Goal: Information Seeking & Learning: Learn about a topic

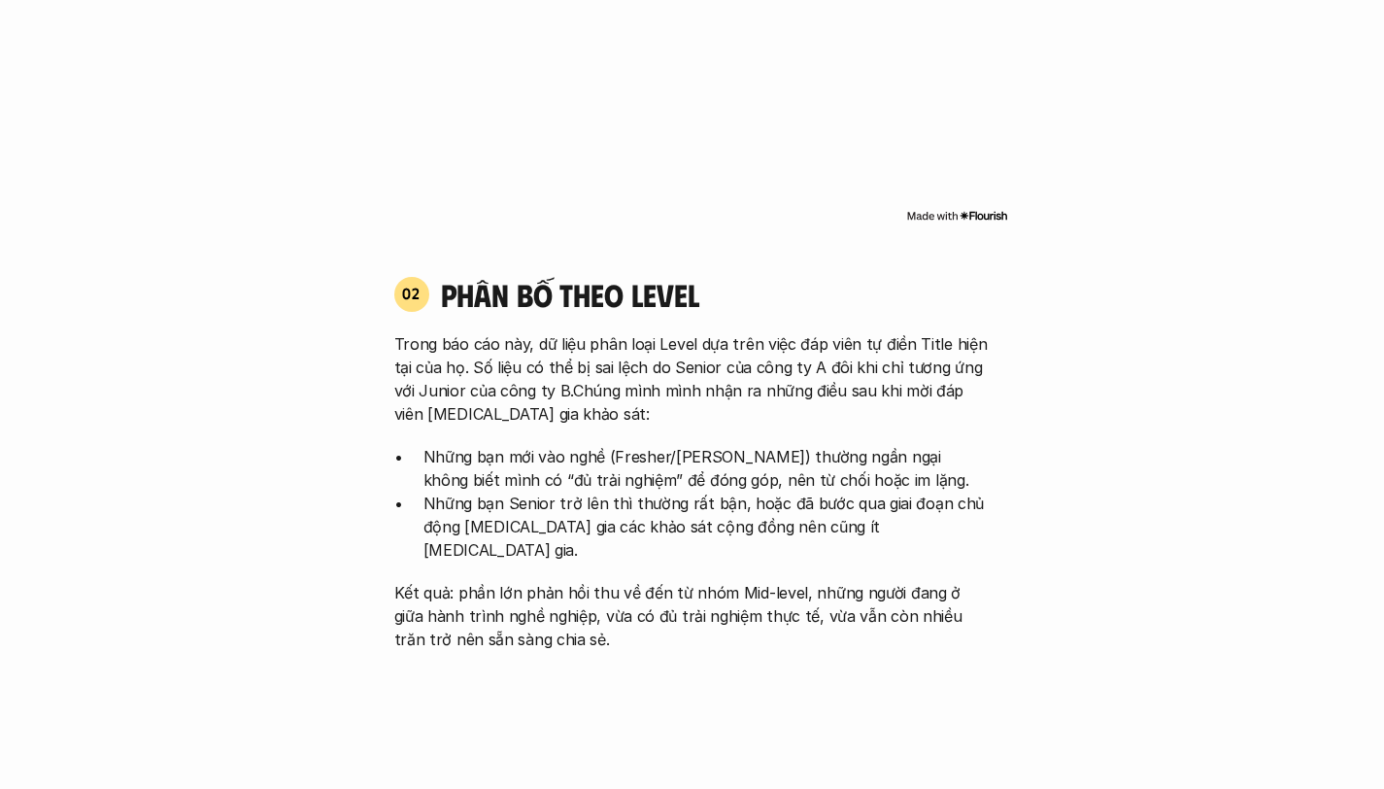
scroll to position [1814, 0]
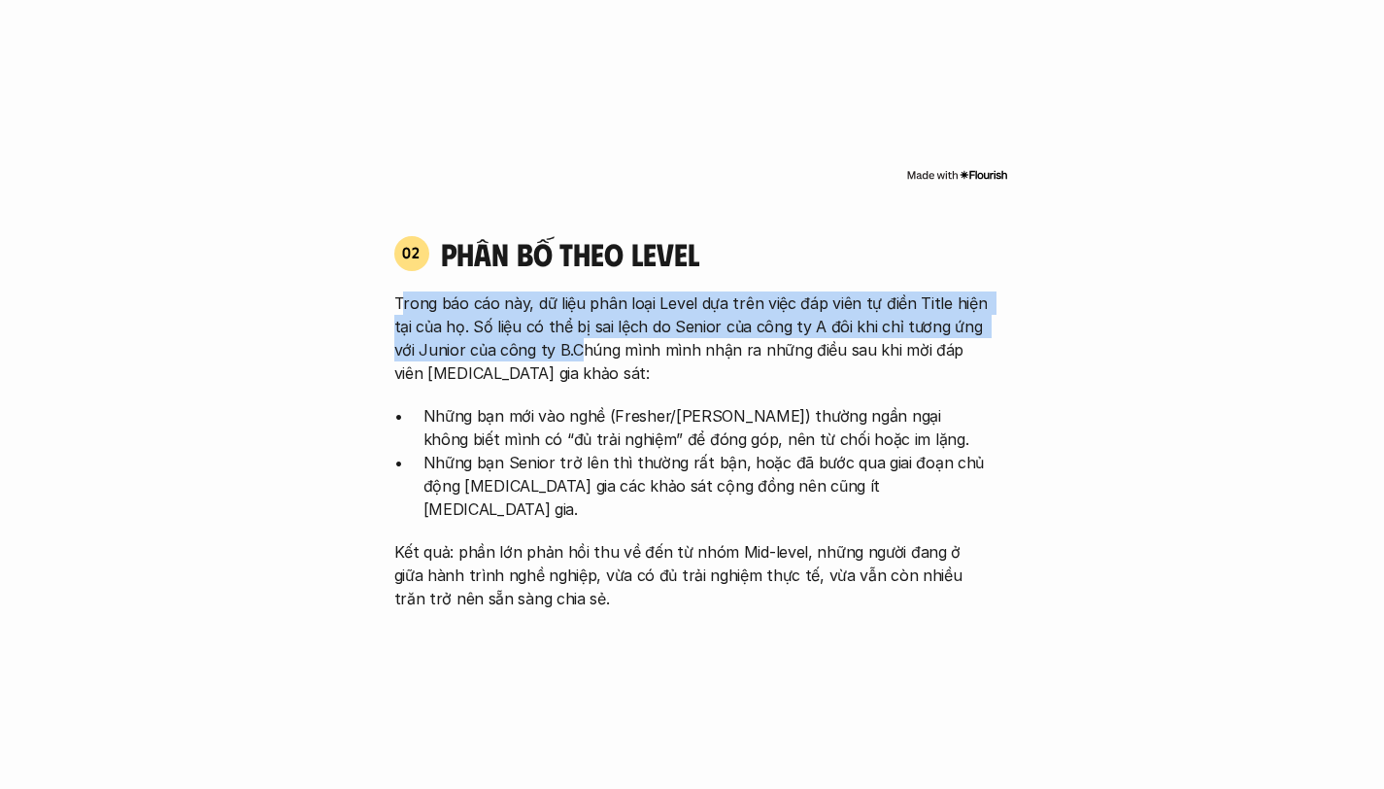
drag, startPoint x: 575, startPoint y: 341, endPoint x: 402, endPoint y: 295, distance: 178.8
click at [403, 297] on p "Trong báo cáo này, dữ liệu phân loại Level dựa trên việc đáp viên tự điền Title…" at bounding box center [692, 337] width 596 height 93
click at [473, 386] on div "Trong báo cáo này, dữ liệu phân loại Level dựa trên việc đáp viên tự điền Title…" at bounding box center [692, 450] width 596 height 319
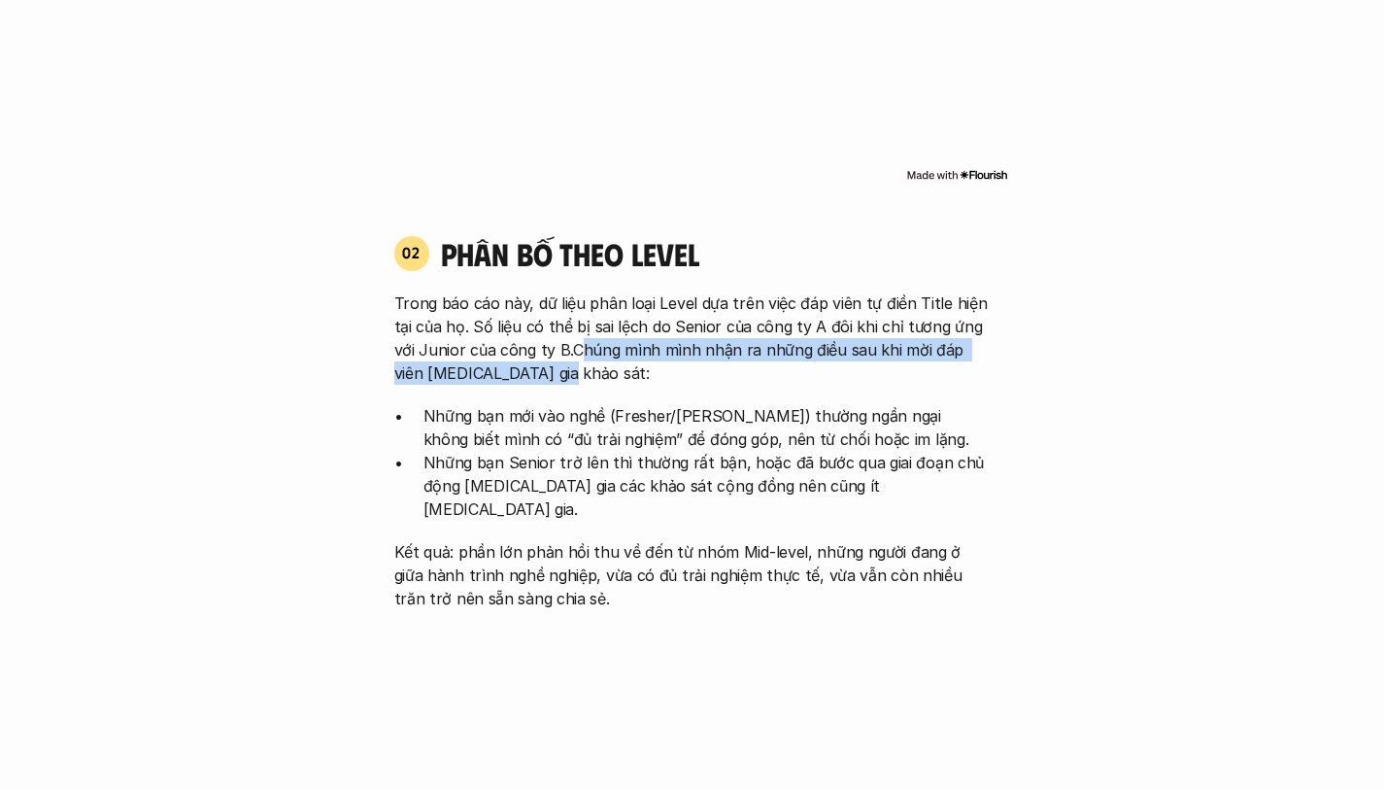
drag, startPoint x: 606, startPoint y: 362, endPoint x: 581, endPoint y: 351, distance: 27.8
click at [581, 351] on p "Trong báo cáo này, dữ liệu phân loại Level dựa trên việc đáp viên tự điền Title…" at bounding box center [692, 337] width 596 height 93
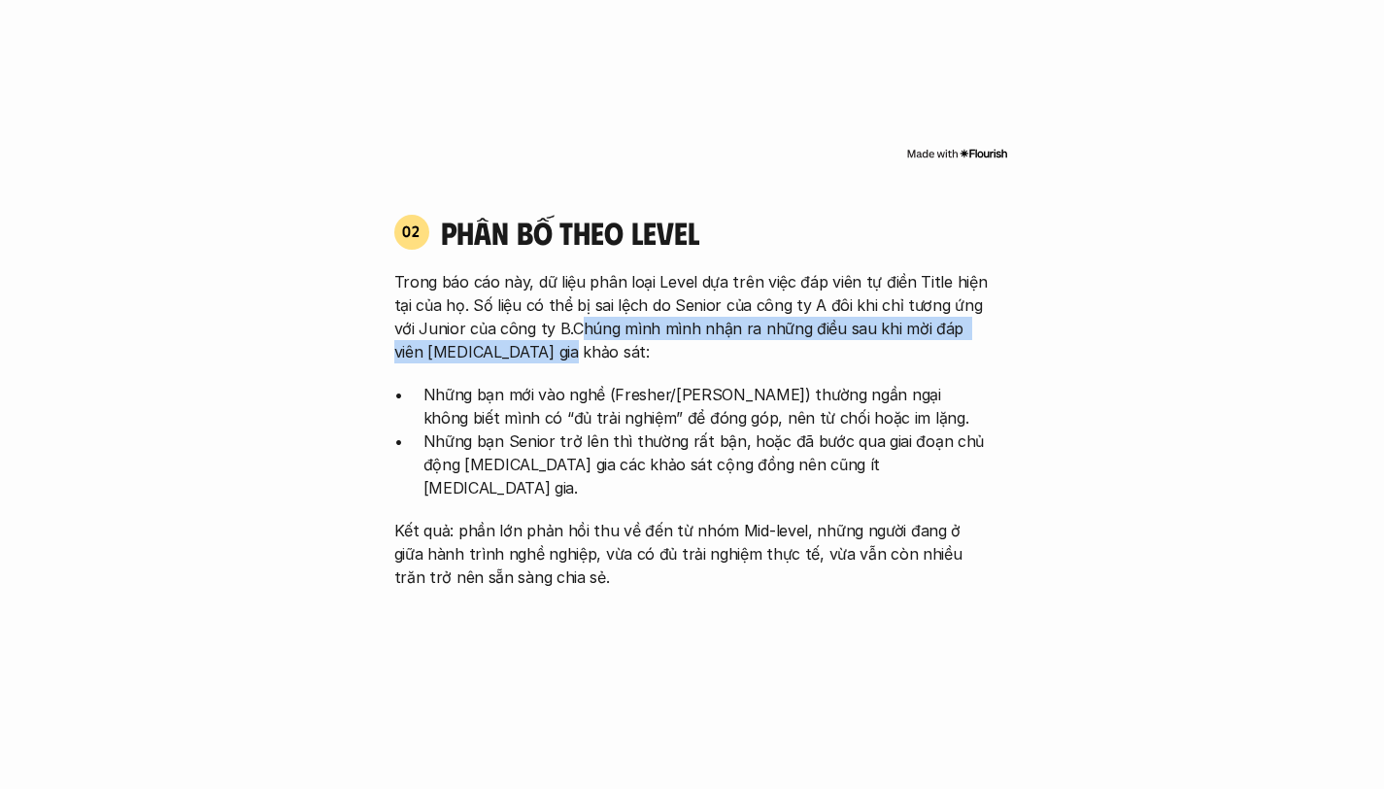
scroll to position [1840, 0]
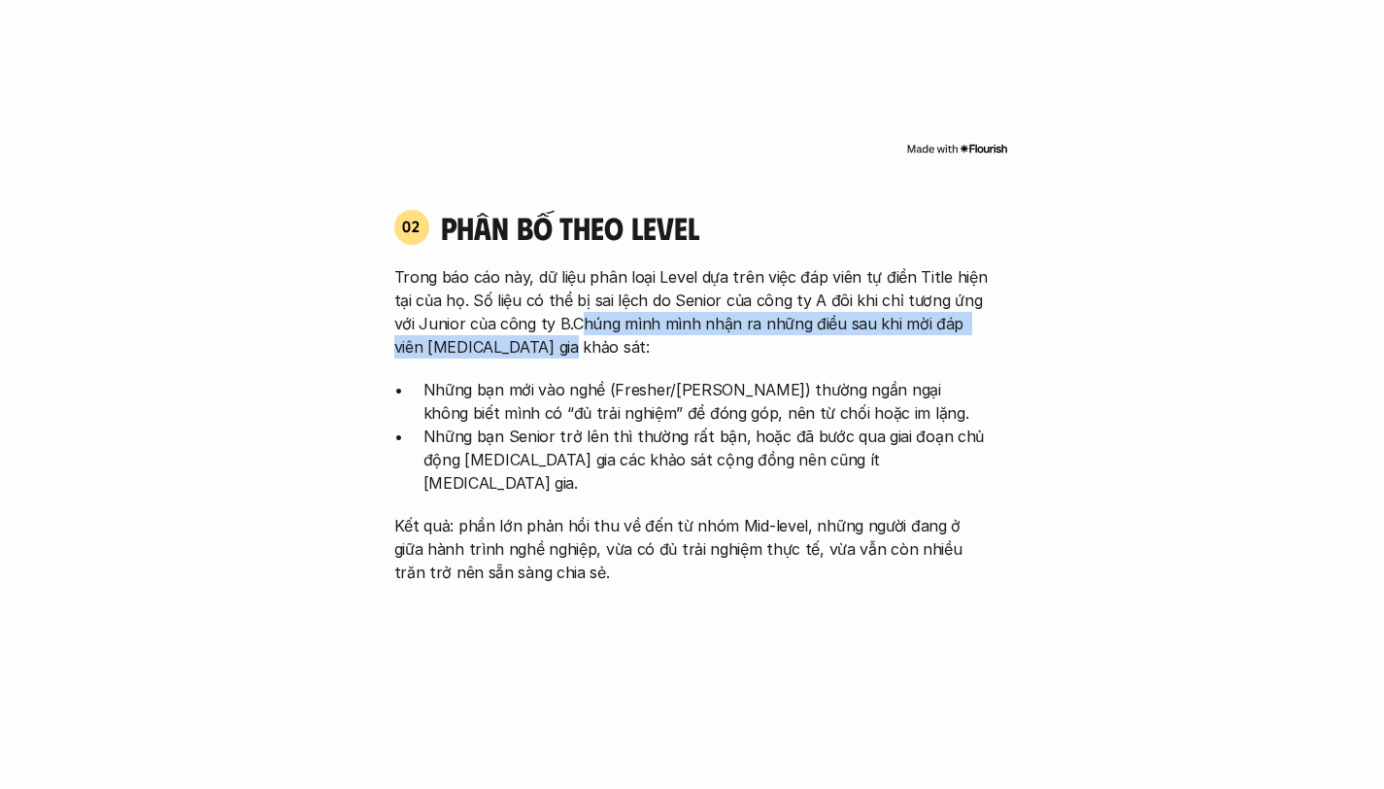
click at [581, 351] on p "Trong báo cáo này, dữ liệu phân loại Level dựa trên việc đáp viên tự điền Title…" at bounding box center [692, 311] width 596 height 93
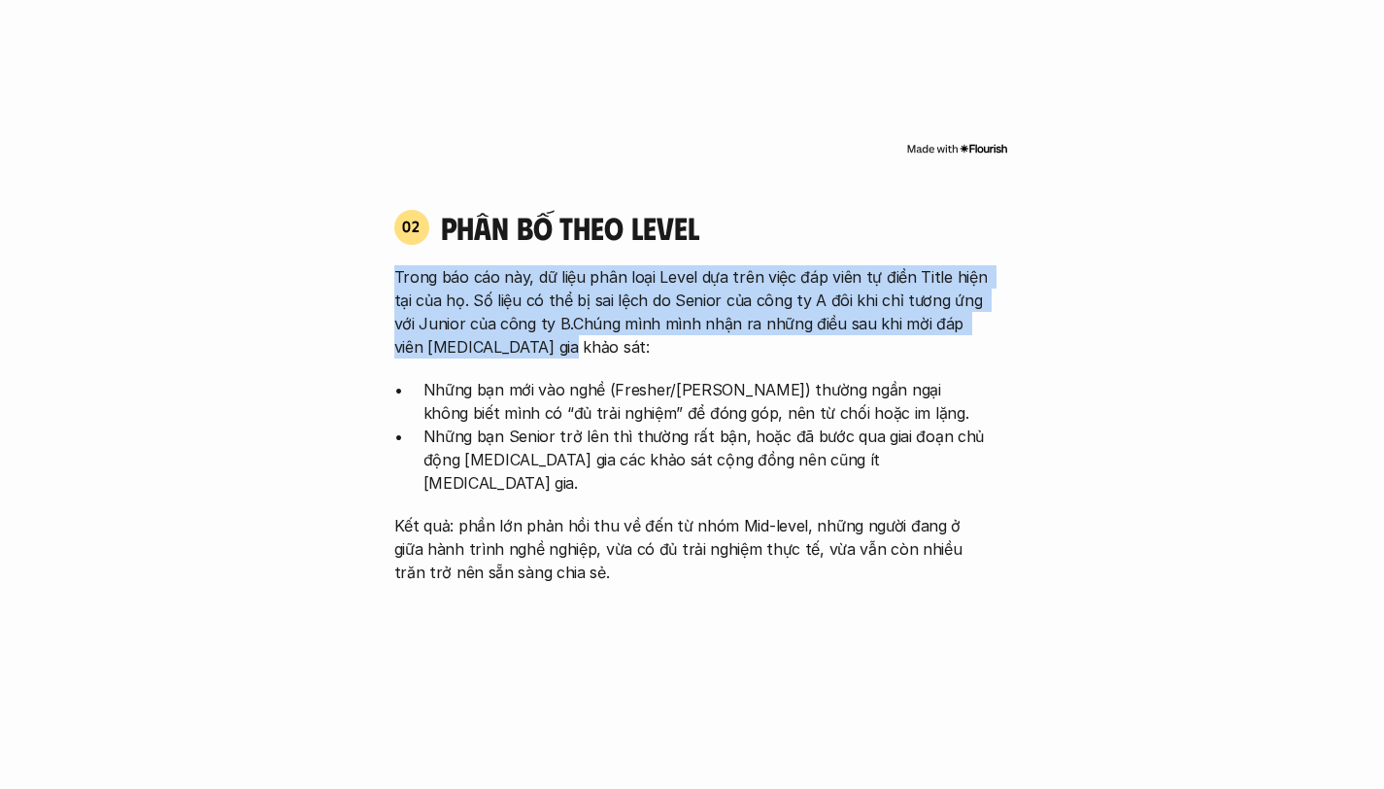
drag, startPoint x: 578, startPoint y: 351, endPoint x: 389, endPoint y: 269, distance: 205.3
click at [389, 269] on div "02 phân bố theo Level Trong báo cáo này, dữ liệu phân loại Level dựa trên việc …" at bounding box center [692, 396] width 631 height 376
click at [491, 445] on p "Những bạn Senior trở lên thì thường rất bận, hoặc đã bước qua giai đoạn chủ độn…" at bounding box center [706, 459] width 567 height 70
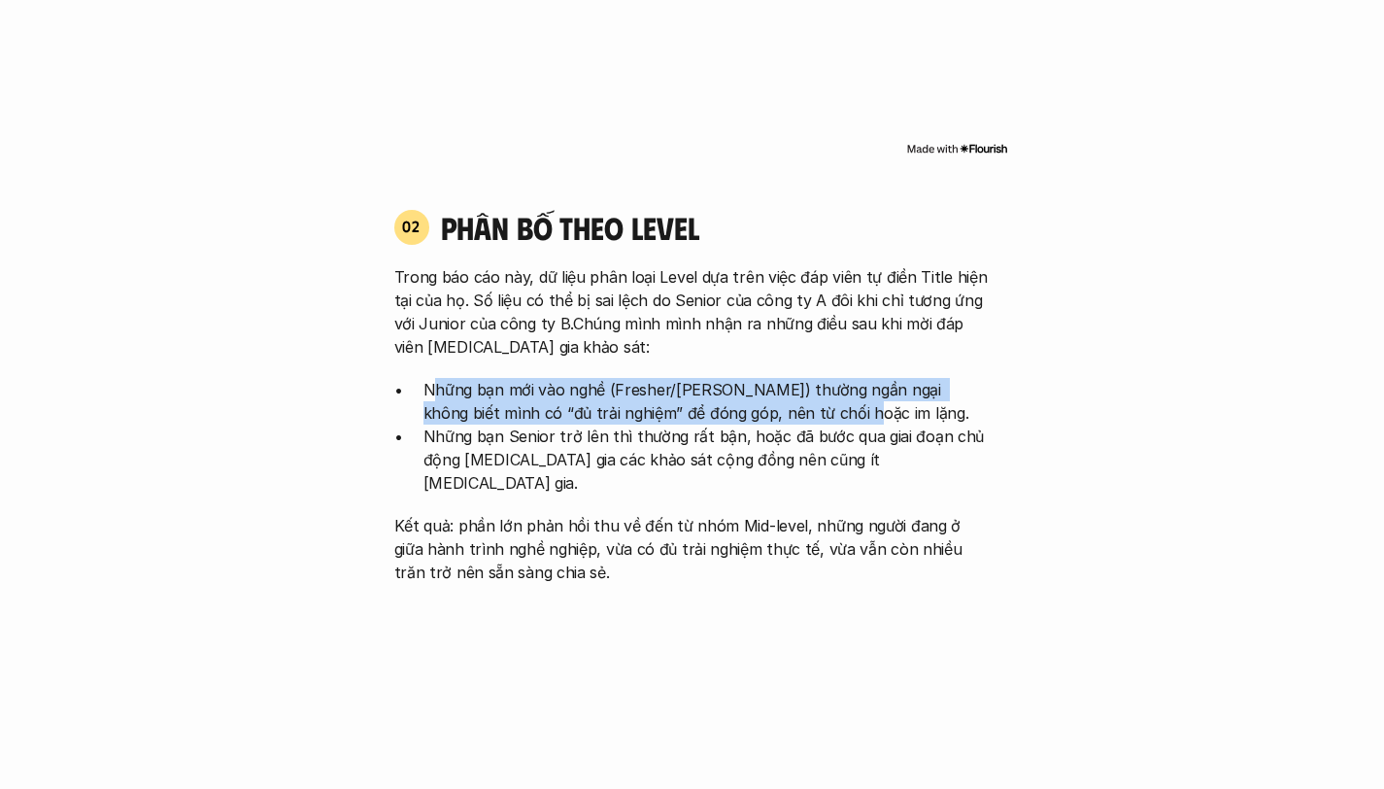
drag, startPoint x: 428, startPoint y: 397, endPoint x: 773, endPoint y: 421, distance: 345.6
click at [773, 421] on p "Những bạn mới vào nghề (Fresher/[PERSON_NAME]) thường ngần ngại không biết mình…" at bounding box center [706, 401] width 567 height 47
click at [806, 419] on p "Những bạn mới vào nghề (Fresher/[PERSON_NAME]) thường ngần ngại không biết mình…" at bounding box center [706, 401] width 567 height 47
drag, startPoint x: 828, startPoint y: 420, endPoint x: 477, endPoint y: 348, distance: 358.8
click at [477, 348] on div "Trong báo cáo này, dữ liệu phân loại Level dựa trên việc đáp viên tự điền Title…" at bounding box center [692, 424] width 596 height 319
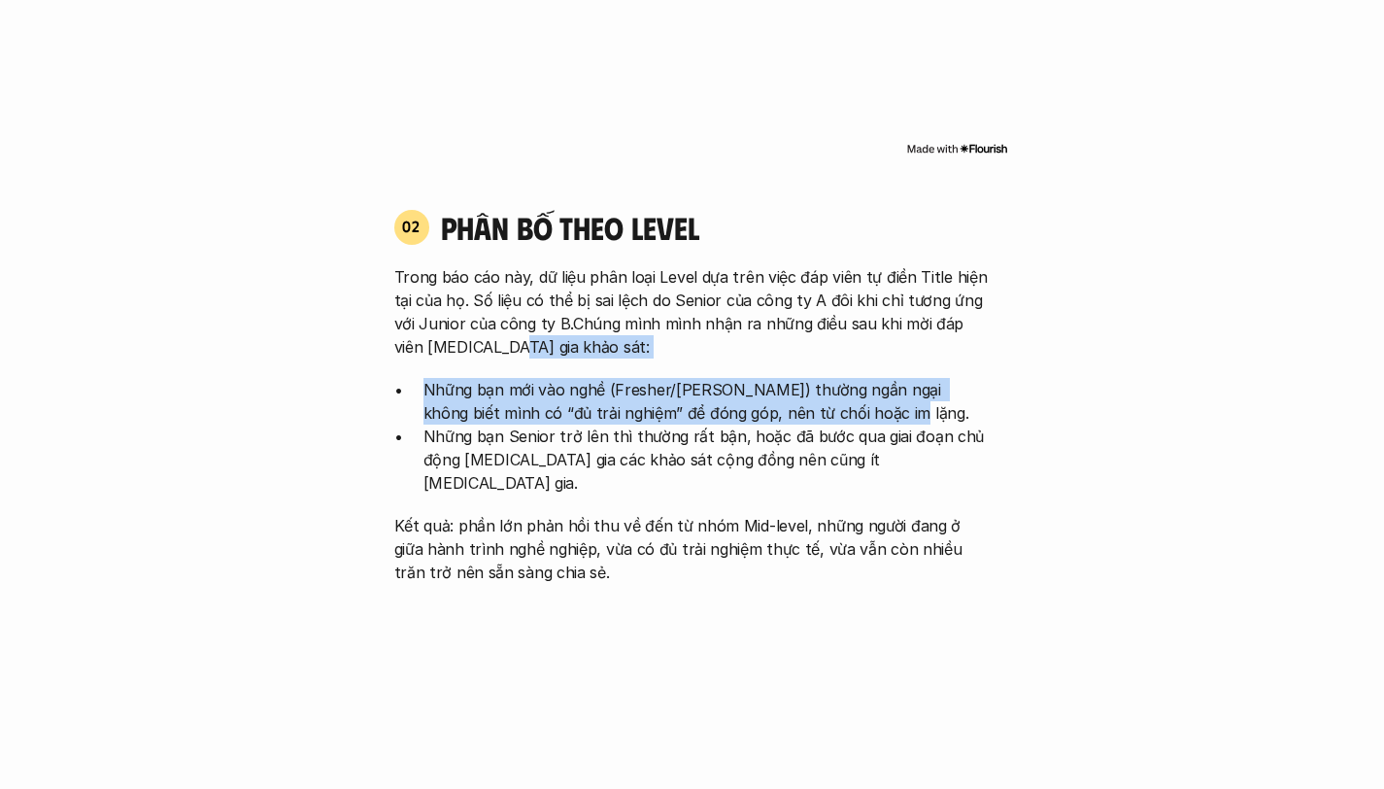
click at [481, 284] on p "Trong báo cáo này, dữ liệu phân loại Level dựa trên việc đáp viên tự điền Title…" at bounding box center [692, 311] width 596 height 93
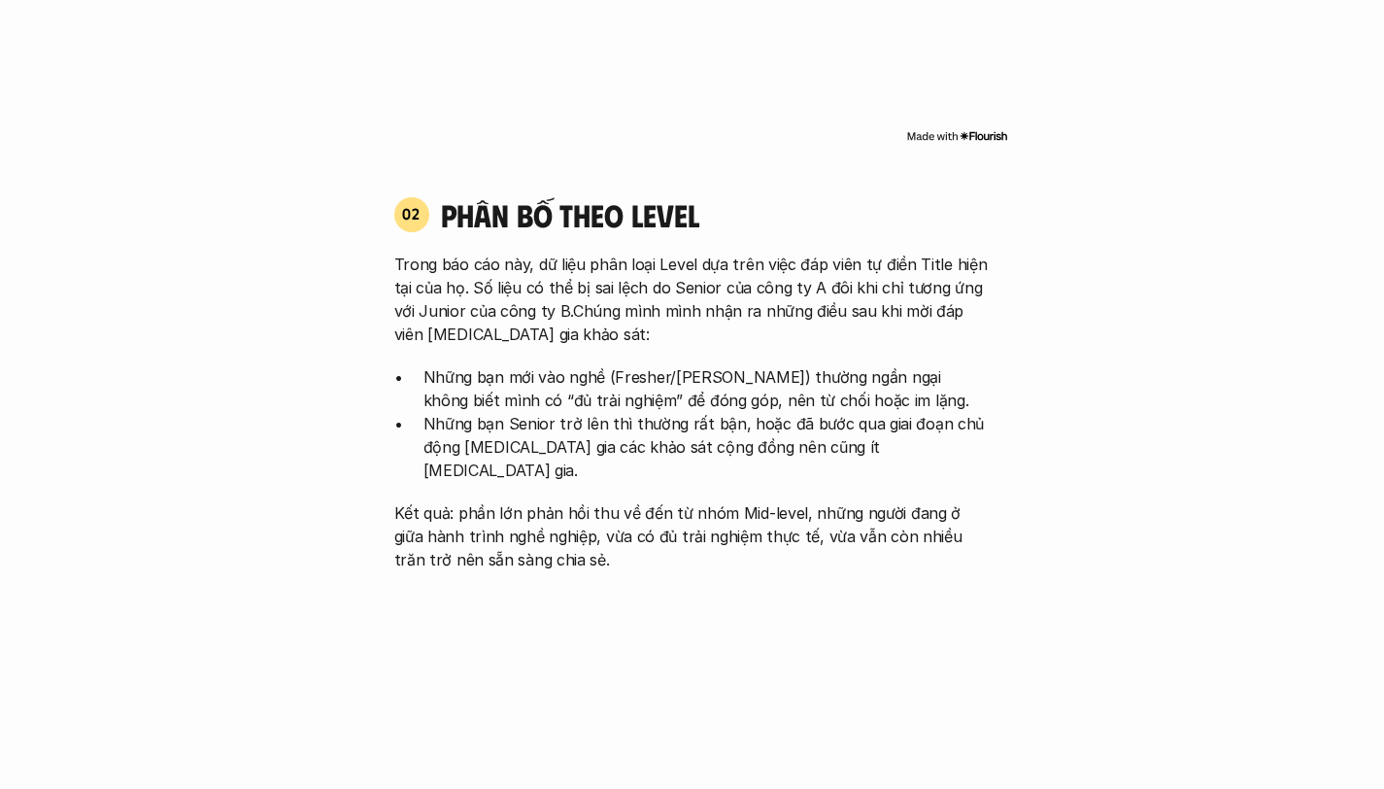
scroll to position [1854, 0]
drag, startPoint x: 395, startPoint y: 283, endPoint x: 425, endPoint y: 276, distance: 30.9
click at [423, 277] on p "Trong báo cáo này, dữ liệu phân loại Level dựa trên việc đáp viên tự điền Title…" at bounding box center [692, 298] width 596 height 93
click at [422, 274] on p "Trong báo cáo này, dữ liệu phân loại Level dựa trên việc đáp viên tự điền Title…" at bounding box center [692, 298] width 596 height 93
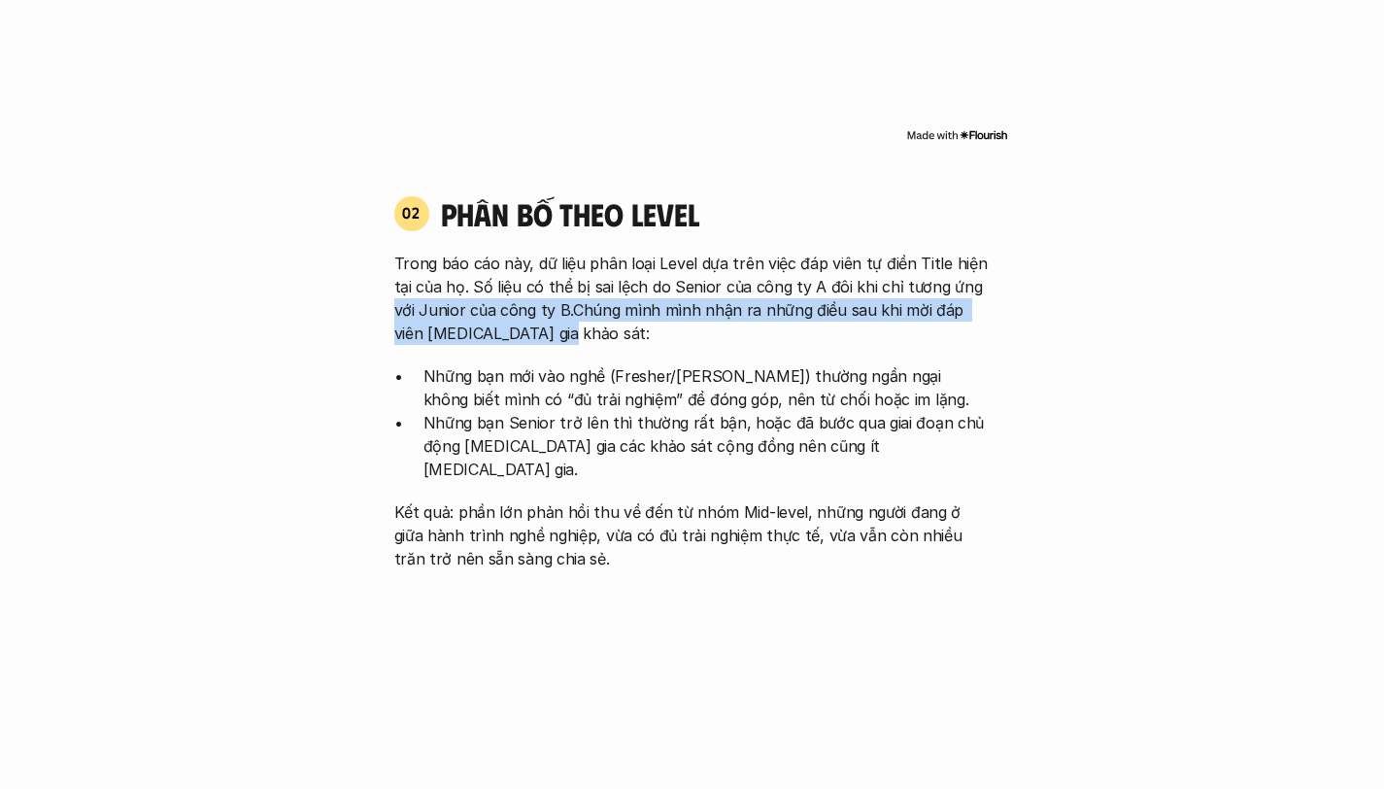
drag, startPoint x: 390, startPoint y: 318, endPoint x: 550, endPoint y: 335, distance: 160.2
click at [550, 335] on div "02 phân bố theo Level Trong báo cáo này, dữ liệu phân loại Level dựa trên việc …" at bounding box center [692, 382] width 631 height 376
click at [699, 500] on p "Kết quả: phần lớn phản hồi thu về đến từ nhóm Mid-level, những người đang ở giữ…" at bounding box center [692, 535] width 596 height 70
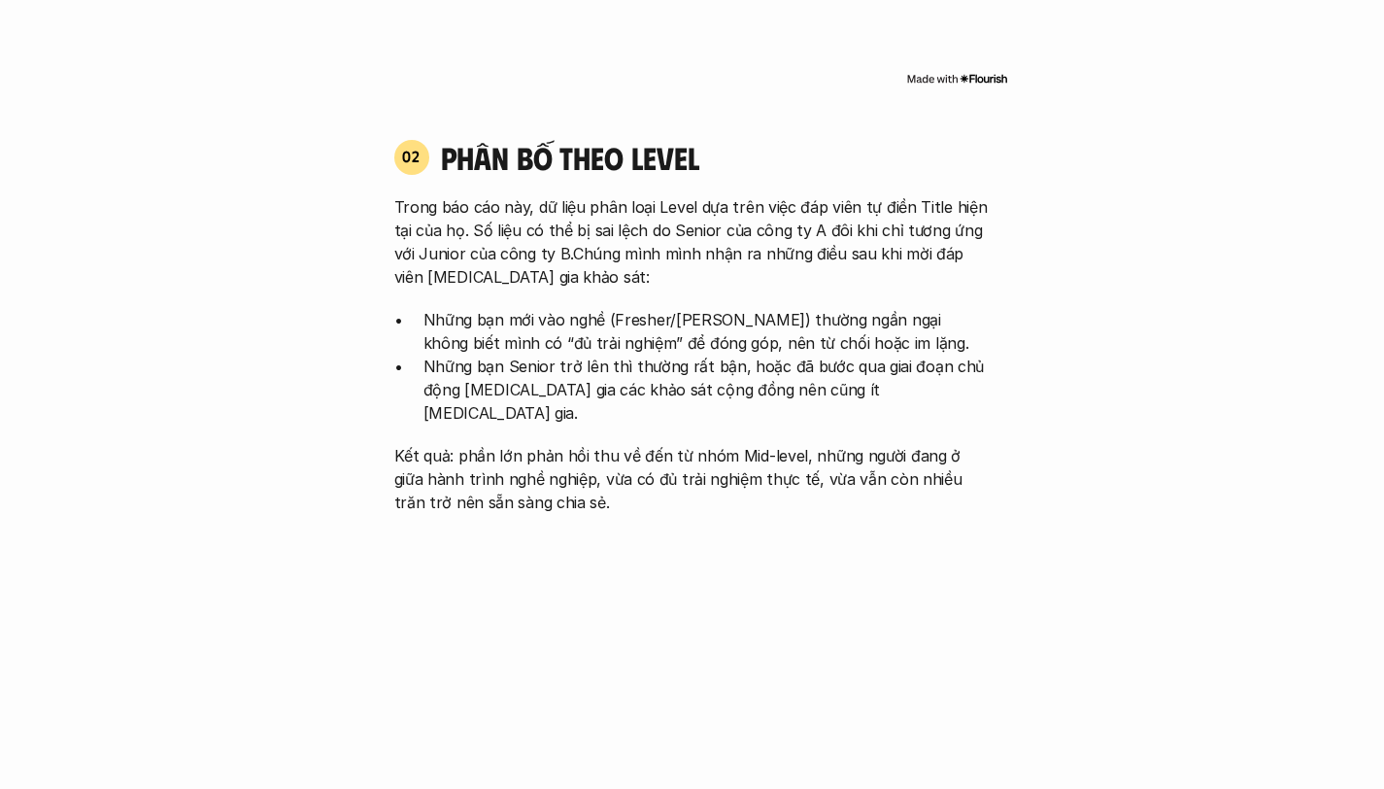
scroll to position [1911, 0]
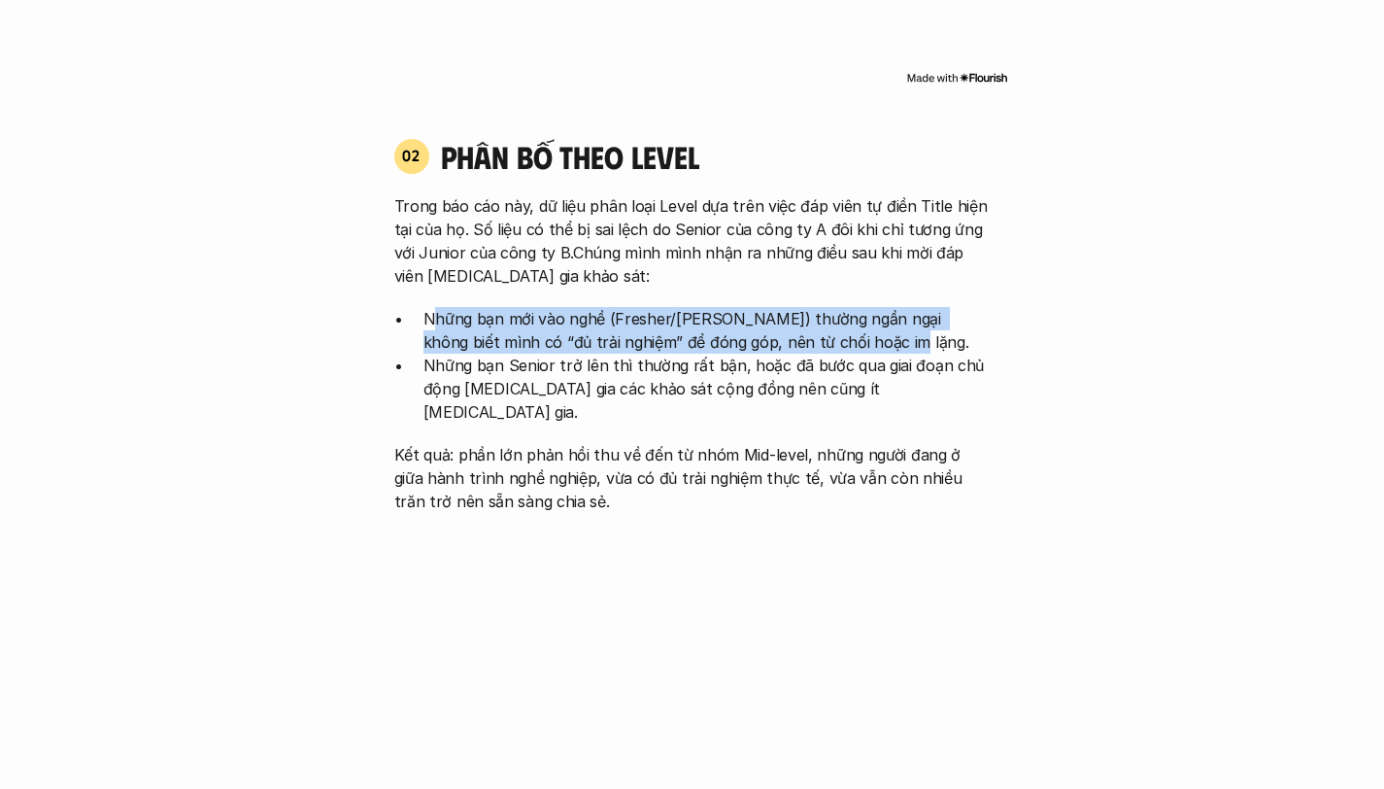
drag, startPoint x: 425, startPoint y: 314, endPoint x: 829, endPoint y: 340, distance: 404.9
click at [829, 339] on p "Những bạn mới vào nghề (Fresher/[PERSON_NAME]) thường ngần ngại không biết mình…" at bounding box center [706, 330] width 567 height 47
click at [829, 340] on p "Những bạn mới vào nghề (Fresher/[PERSON_NAME]) thường ngần ngại không biết mình…" at bounding box center [706, 330] width 567 height 47
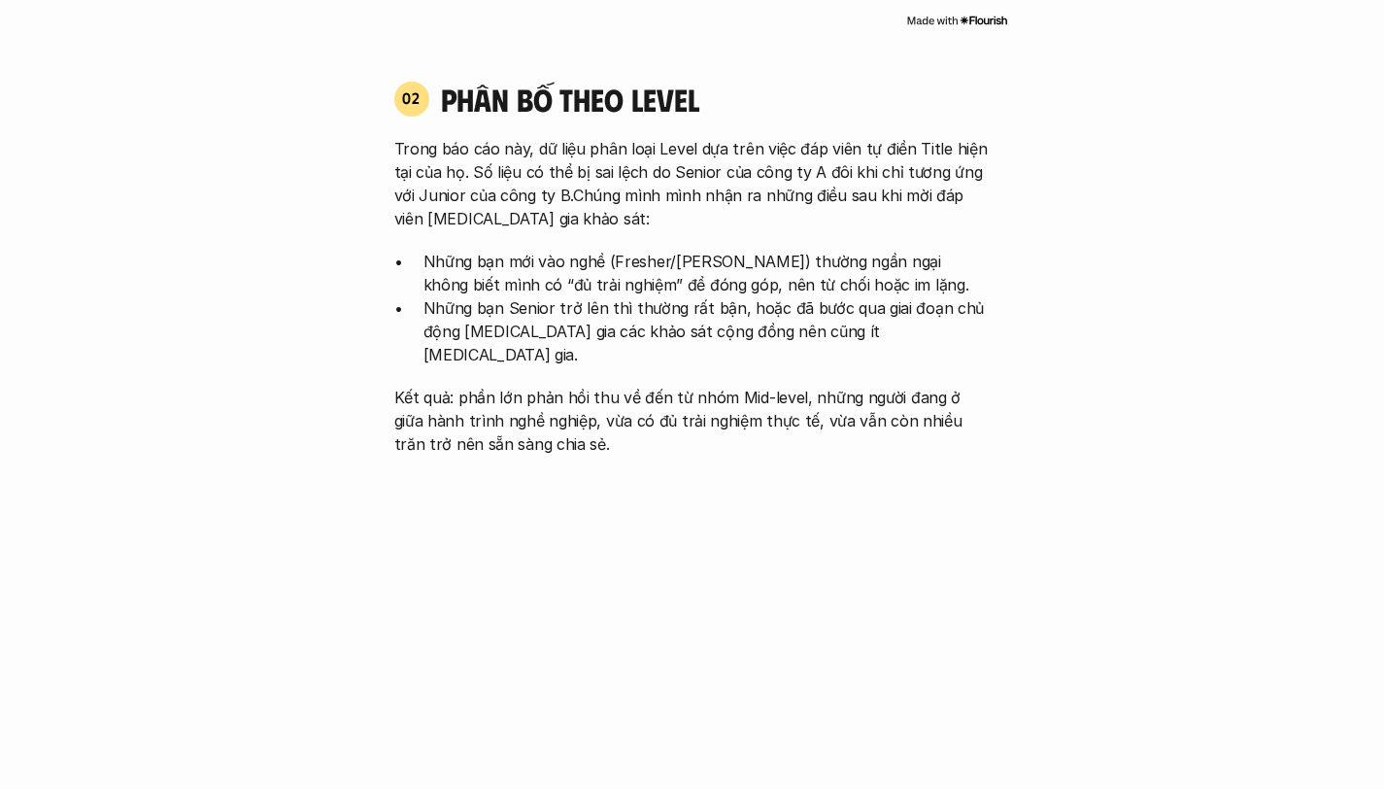
scroll to position [1973, 0]
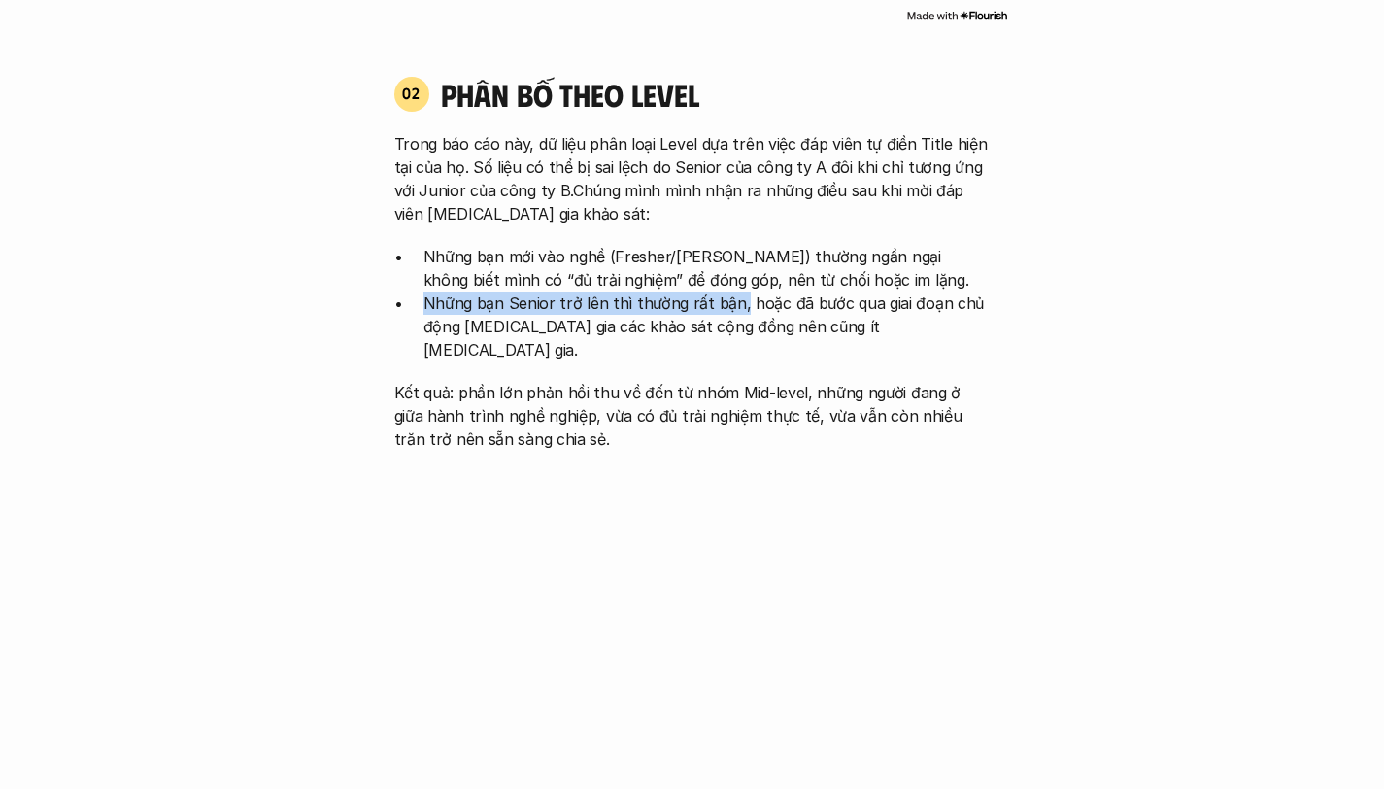
drag, startPoint x: 419, startPoint y: 311, endPoint x: 731, endPoint y: 309, distance: 312.7
click at [731, 309] on ul "Những bạn mới vào nghề (Fresher/[PERSON_NAME]) thường ngần ngại không biết mình…" at bounding box center [692, 303] width 596 height 117
click at [542, 303] on p "Những bạn Senior trở lên thì thường rất bận, hoặc đã bước qua giai đoạn chủ độn…" at bounding box center [706, 326] width 567 height 70
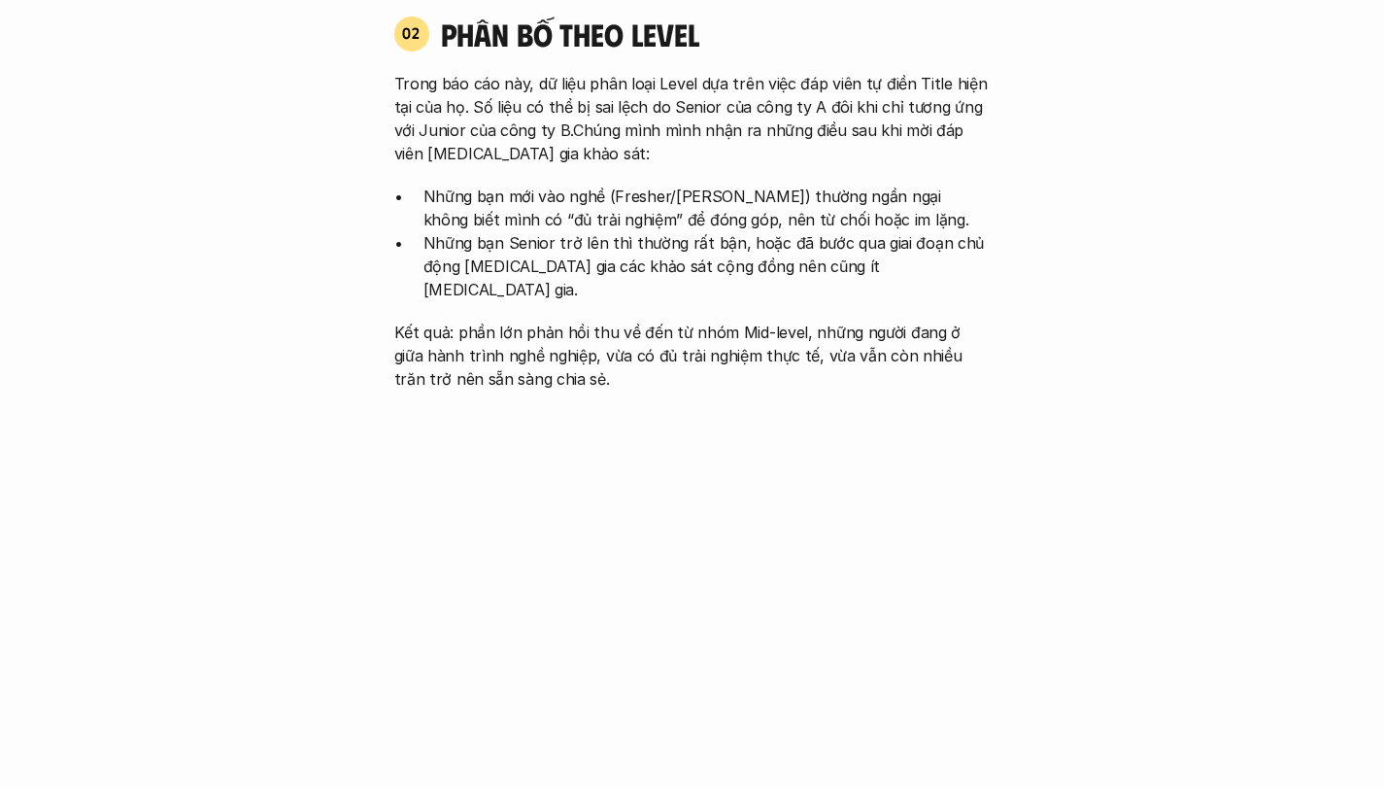
scroll to position [2037, 0]
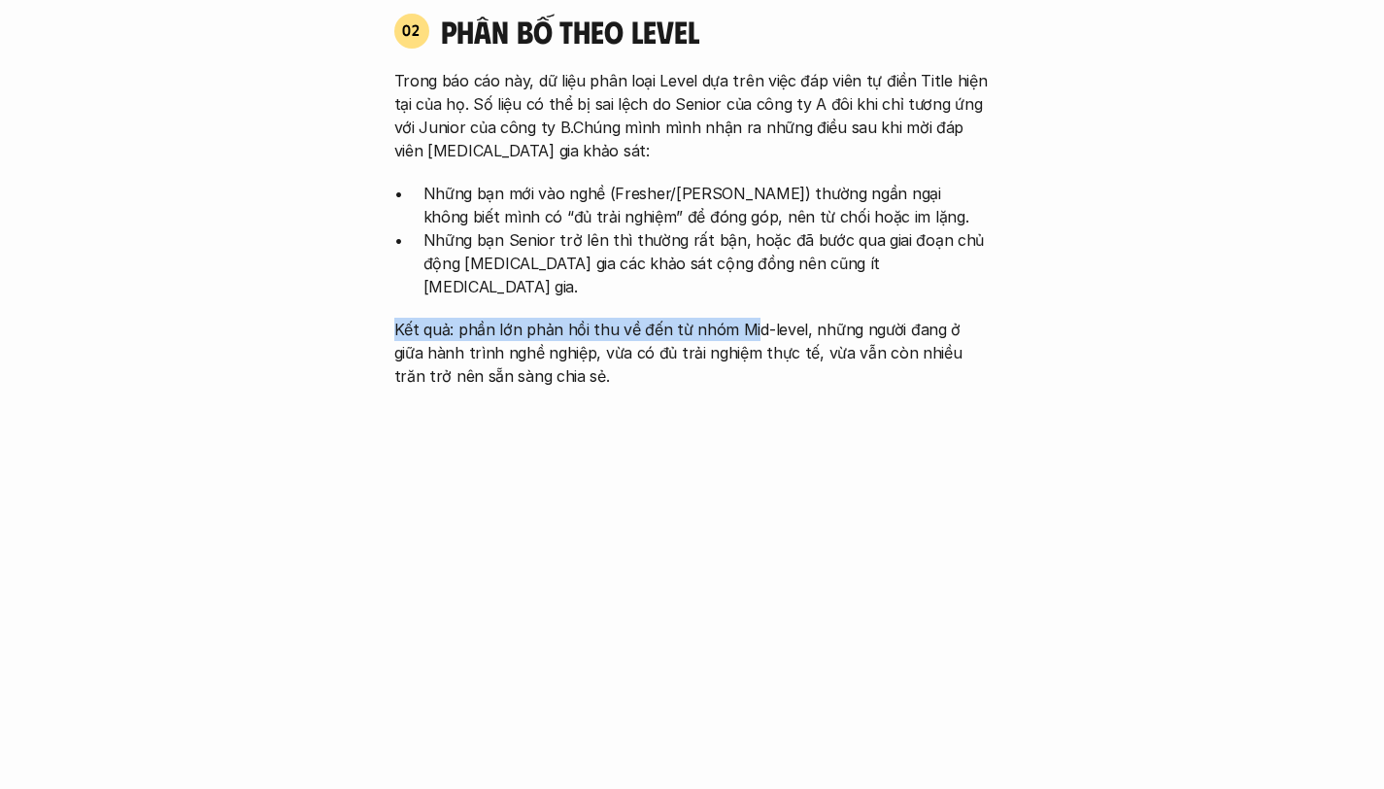
drag, startPoint x: 375, startPoint y: 315, endPoint x: 760, endPoint y: 300, distance: 385.8
click at [760, 318] on p "Kết quả: phần lớn phản hồi thu về đến từ nhóm Mid-level, những người đang ở giữ…" at bounding box center [692, 353] width 596 height 70
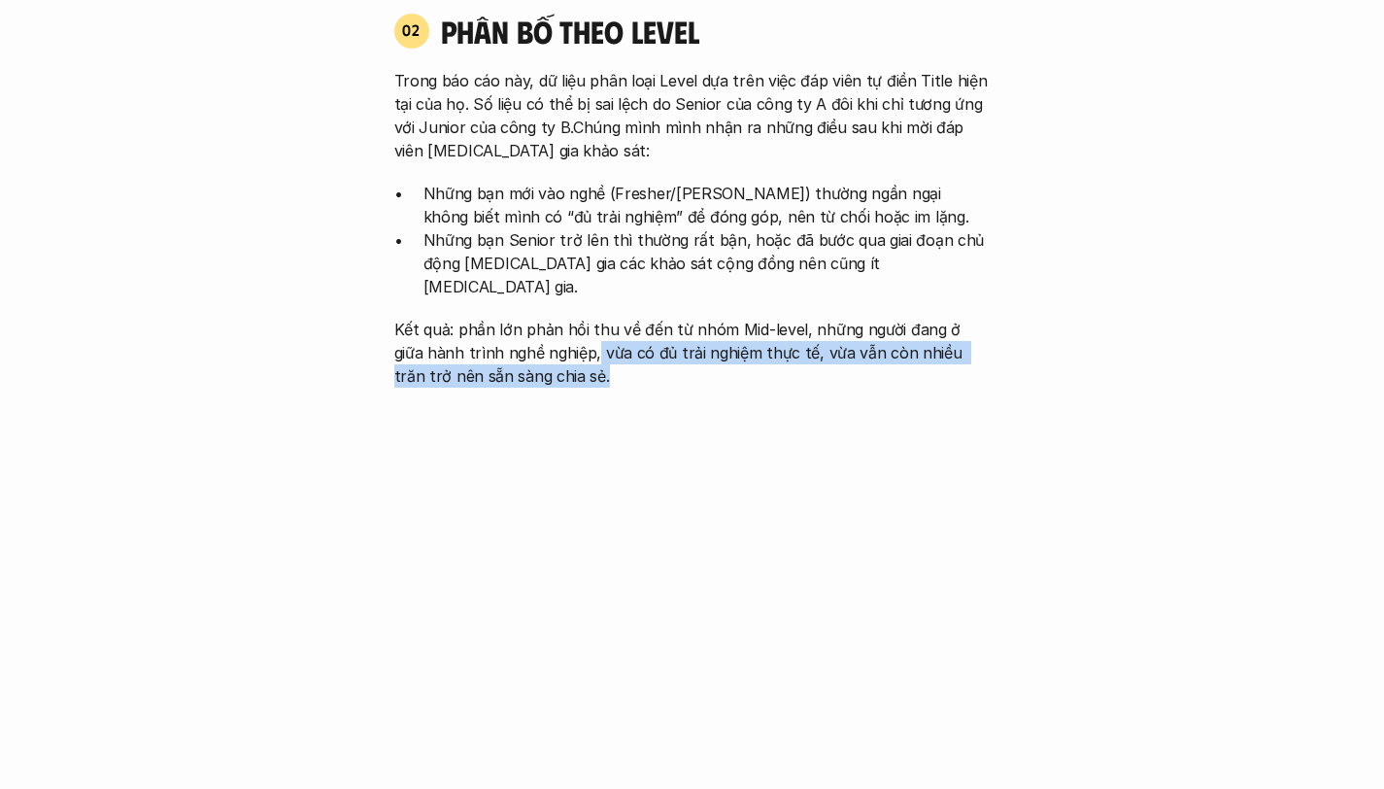
drag, startPoint x: 563, startPoint y: 330, endPoint x: 576, endPoint y: 342, distance: 17.2
click at [576, 342] on p "Kết quả: phần lớn phản hồi thu về đến từ nhóm Mid-level, những người đang ở giữ…" at bounding box center [692, 353] width 596 height 70
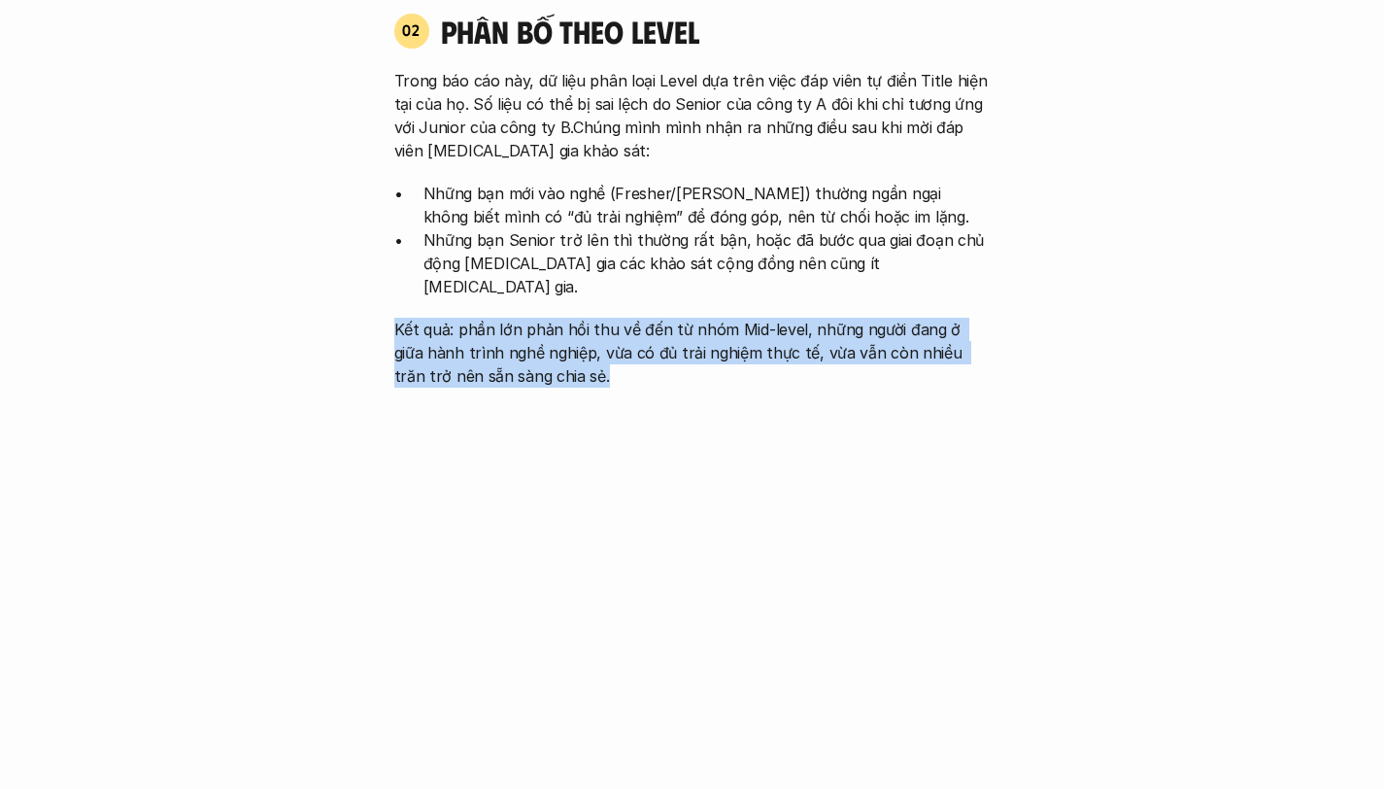
drag, startPoint x: 576, startPoint y: 360, endPoint x: 395, endPoint y: 311, distance: 187.3
click at [395, 318] on p "Kết quả: phần lớn phản hồi thu về đến từ nhóm Mid-level, những người đang ở giữ…" at bounding box center [692, 353] width 596 height 70
click at [394, 318] on p "Kết quả: phần lớn phản hồi thu về đến từ nhóm Mid-level, những người đang ở giữ…" at bounding box center [692, 353] width 596 height 70
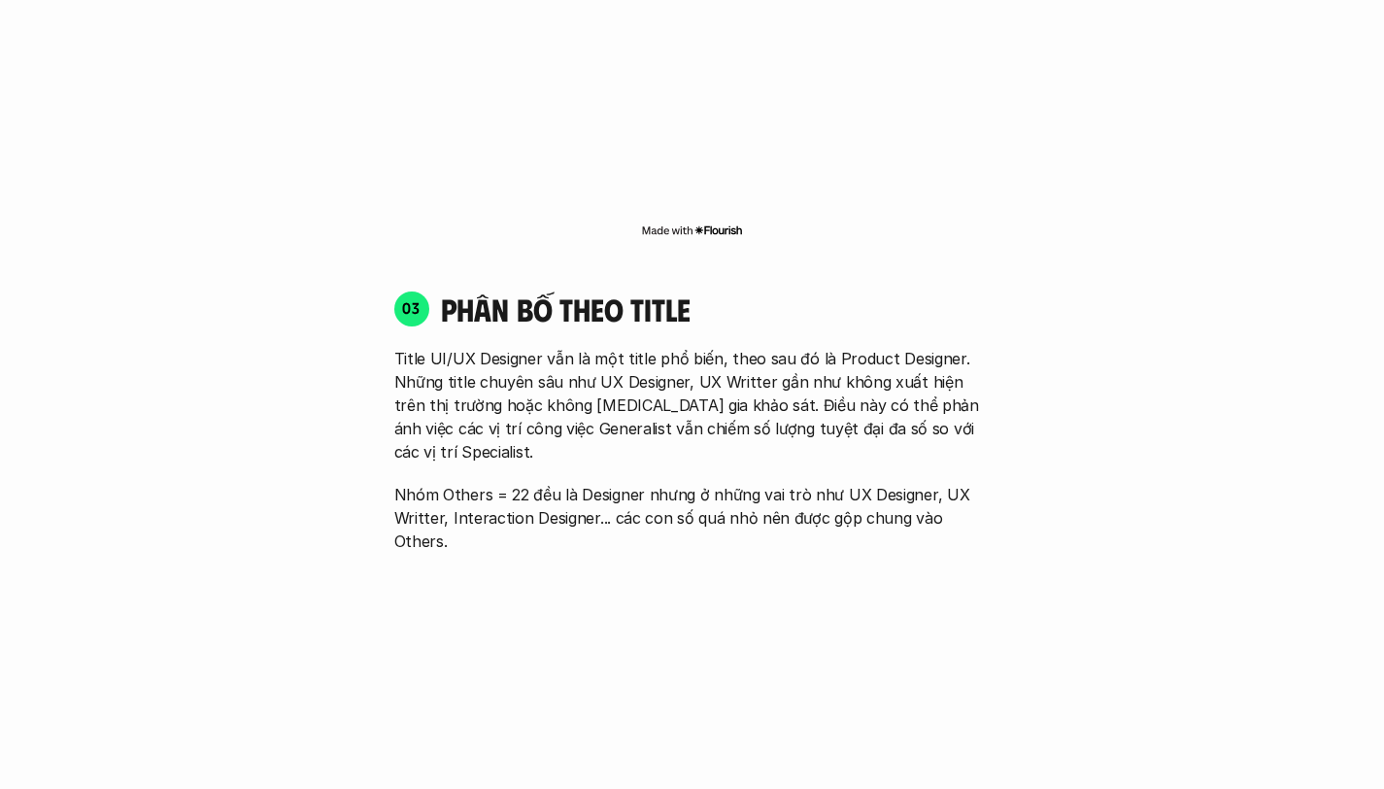
scroll to position [2642, 0]
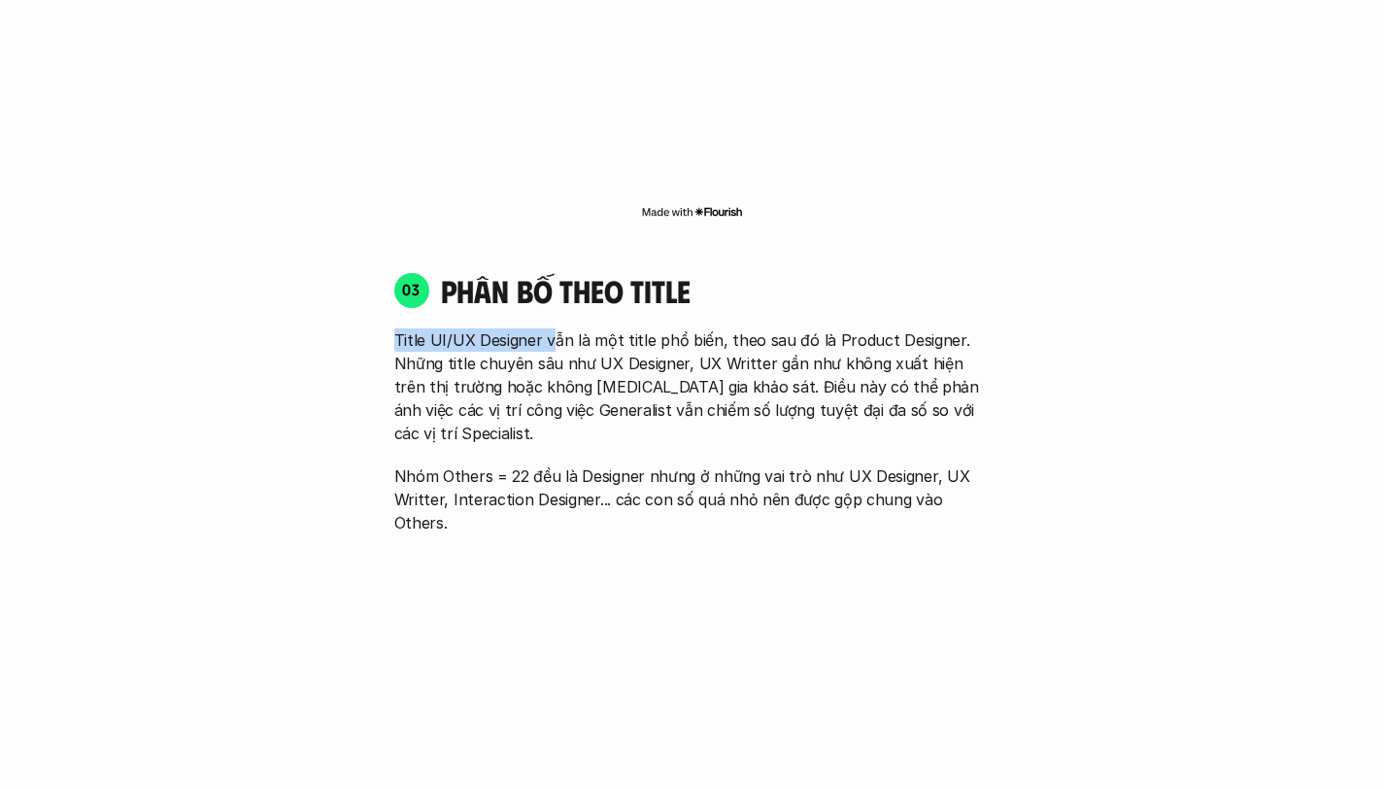
drag, startPoint x: 388, startPoint y: 320, endPoint x: 550, endPoint y: 332, distance: 161.7
click at [550, 320] on div "03 phân bố theo title Title UI/UX Designer vẫn là một title phổ biến, theo sau …" at bounding box center [692, 402] width 631 height 263
click at [437, 341] on p "Title UI/UX Designer vẫn là một title phổ biến, theo sau đó là Product Designer…" at bounding box center [692, 386] width 596 height 117
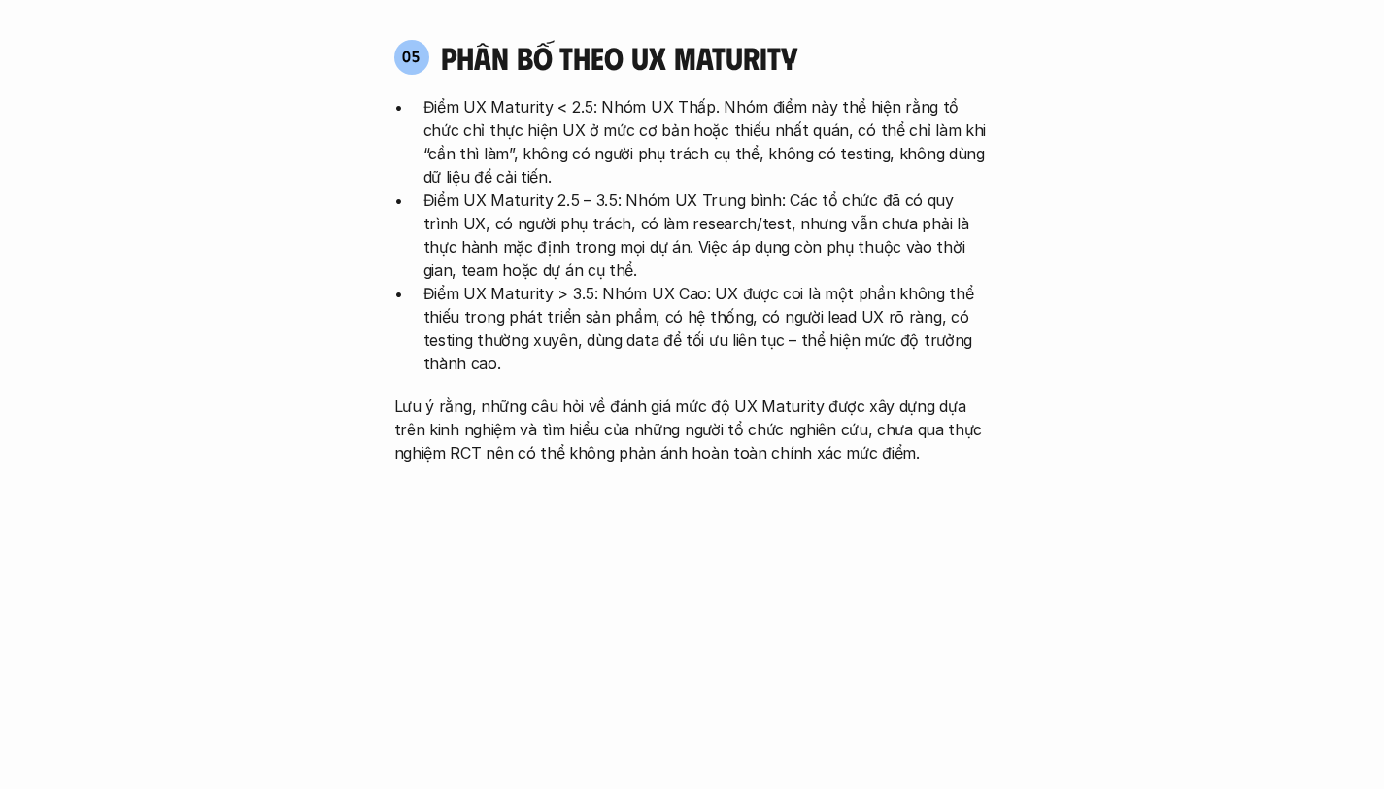
scroll to position [4001, 0]
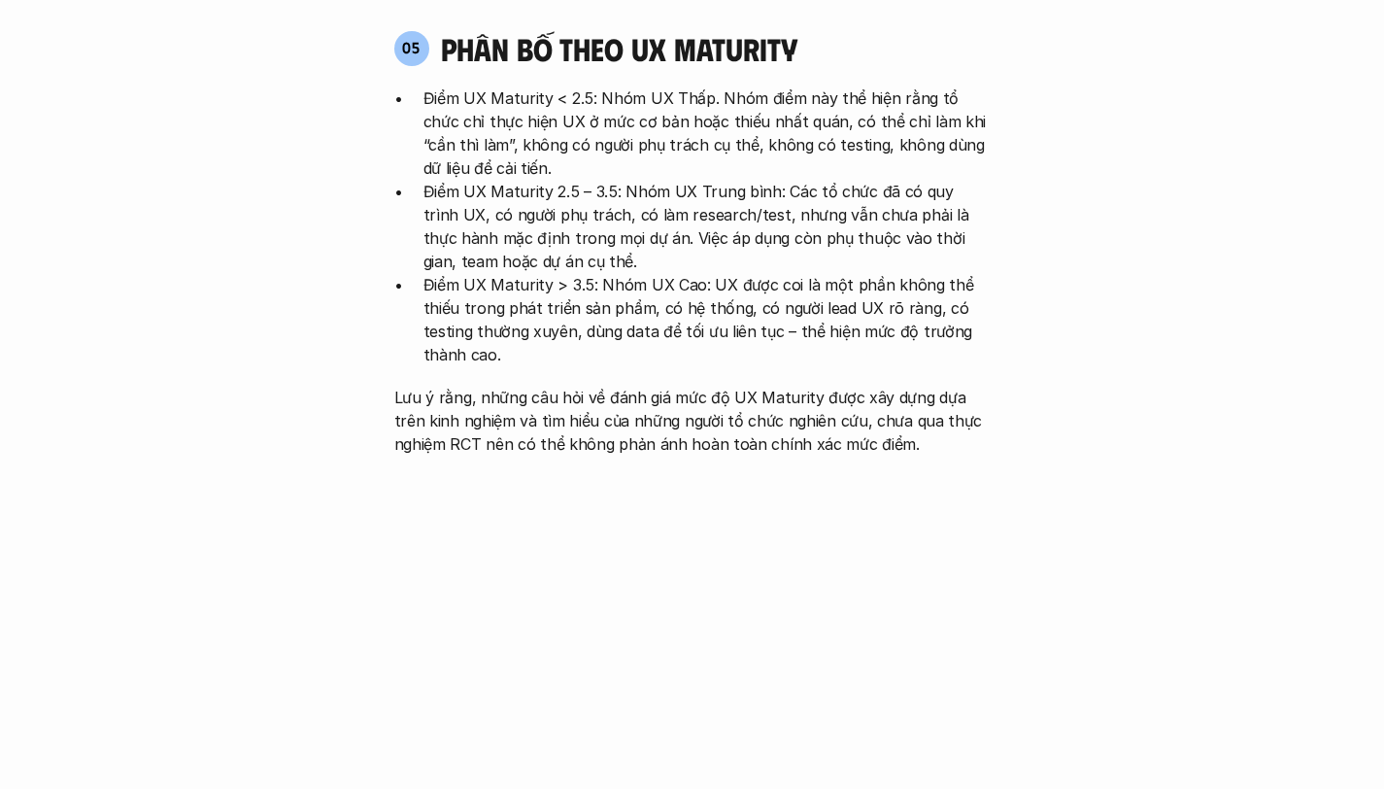
click at [448, 273] on p "Điểm UX Maturity > 3.5: Nhóm UX Cao: UX được coi là một phần không thể thiếu tr…" at bounding box center [706, 319] width 567 height 93
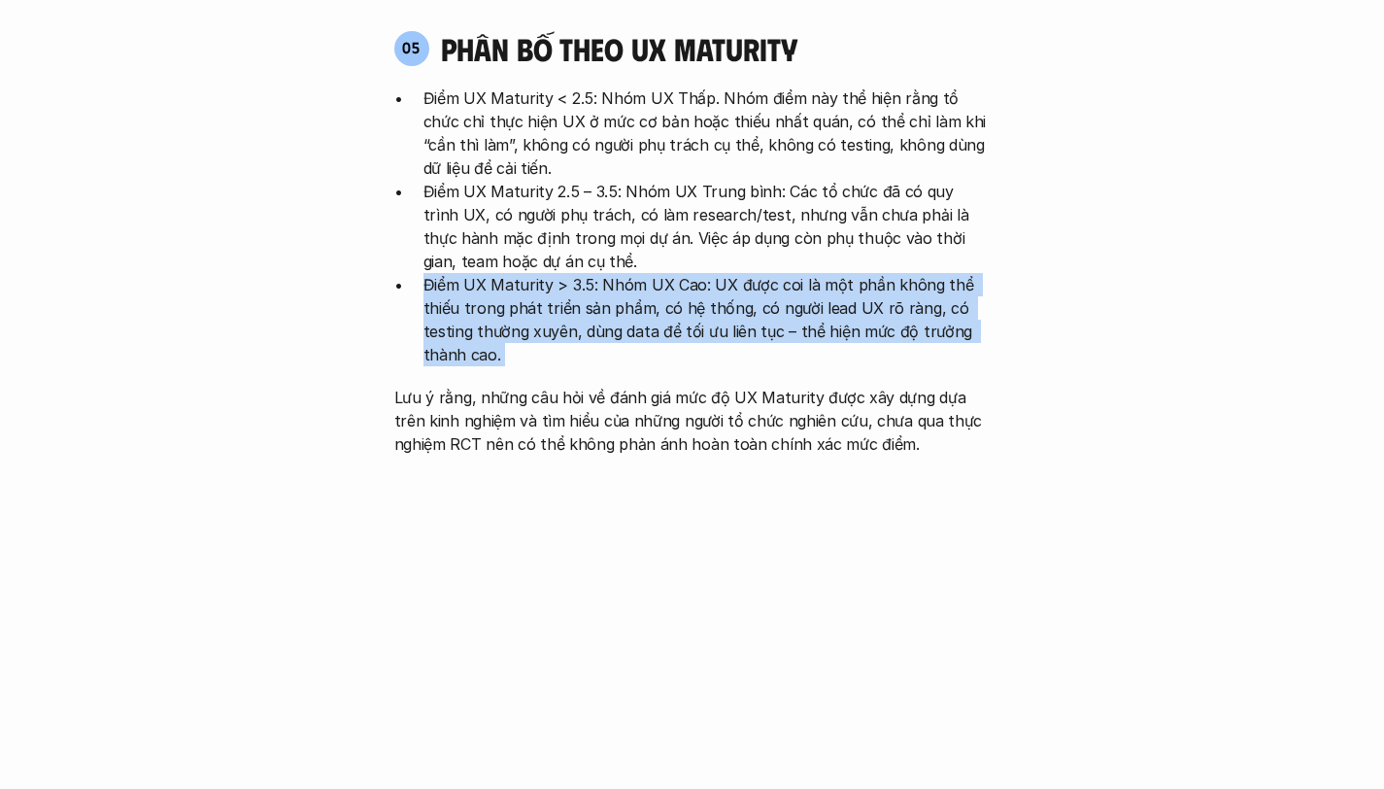
click at [490, 273] on p "Điểm UX Maturity > 3.5: Nhóm UX Cao: UX được coi là một phần không thể thiếu tr…" at bounding box center [706, 319] width 567 height 93
drag, startPoint x: 701, startPoint y: 182, endPoint x: 716, endPoint y: 251, distance: 70.5
click at [716, 273] on p "Điểm UX Maturity > 3.5: Nhóm UX Cao: UX được coi là một phần không thể thiếu tr…" at bounding box center [706, 319] width 567 height 93
click at [715, 273] on p "Điểm UX Maturity > 3.5: Nhóm UX Cao: UX được coi là một phần không thể thiếu tr…" at bounding box center [706, 319] width 567 height 93
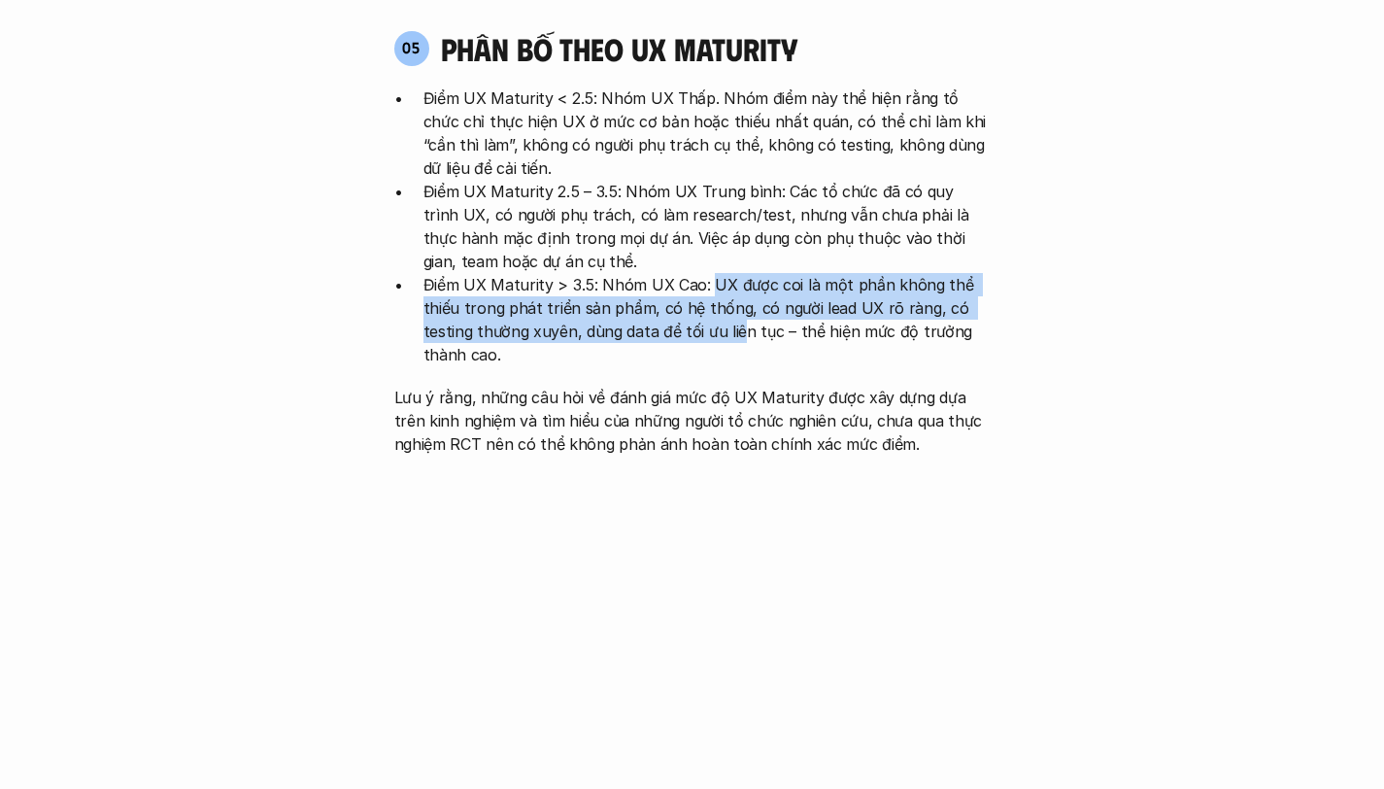
drag, startPoint x: 704, startPoint y: 186, endPoint x: 736, endPoint y: 240, distance: 62.3
click at [736, 273] on p "Điểm UX Maturity > 3.5: Nhóm UX Cao: UX được coi là một phần không thể thiếu tr…" at bounding box center [706, 319] width 567 height 93
click at [730, 180] on p "Điểm UX Maturity 2.5 – 3.5: Nhóm UX Trung bình: Các tổ chức đã có quy trình UX,…" at bounding box center [706, 226] width 567 height 93
drag, startPoint x: 707, startPoint y: 193, endPoint x: 491, endPoint y: 268, distance: 228.2
click at [491, 273] on p "Điểm UX Maturity > 3.5: Nhóm UX Cao: UX được coi là một phần không thể thiếu tr…" at bounding box center [706, 319] width 567 height 93
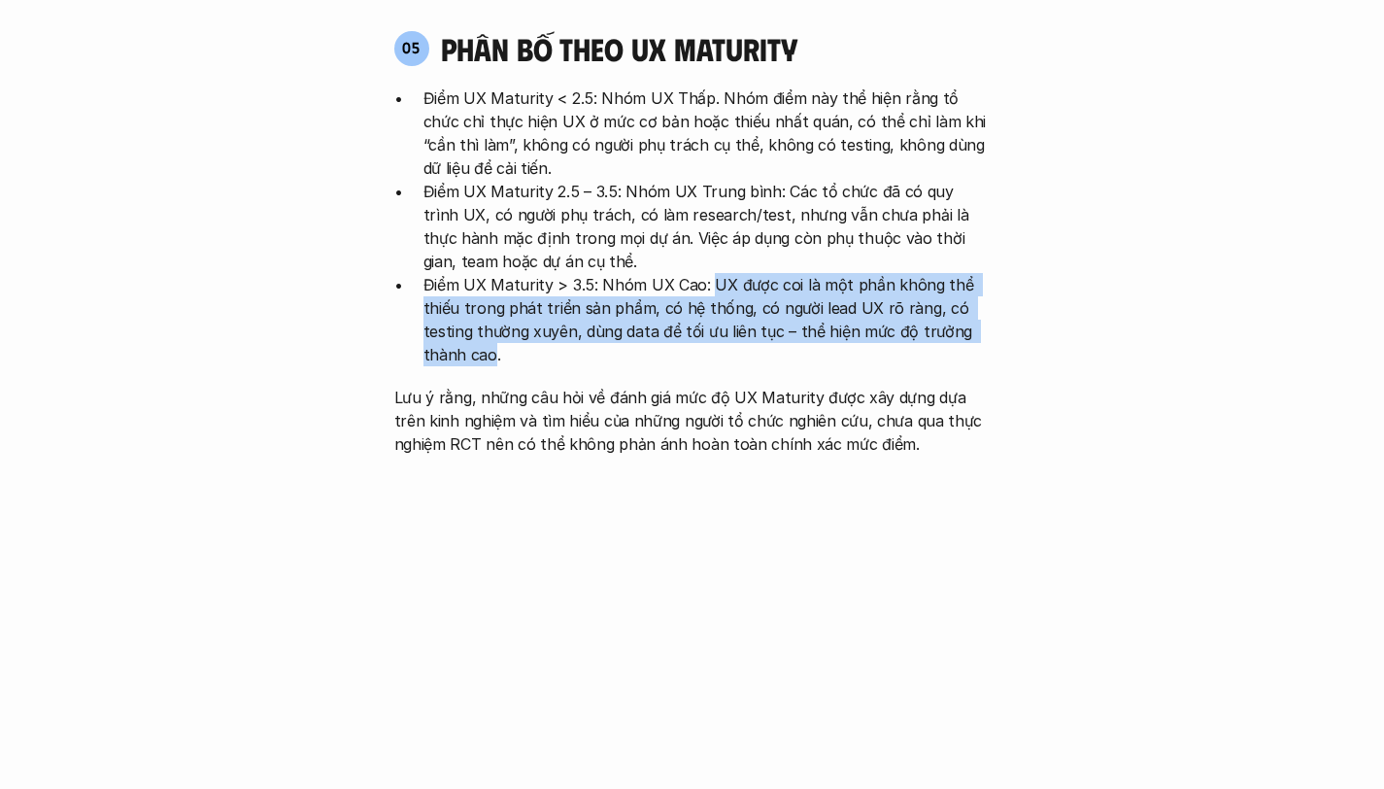
copy p "UX được coi là một phần không thể thiếu trong phát triển sản phẩm, có hệ thống,…"
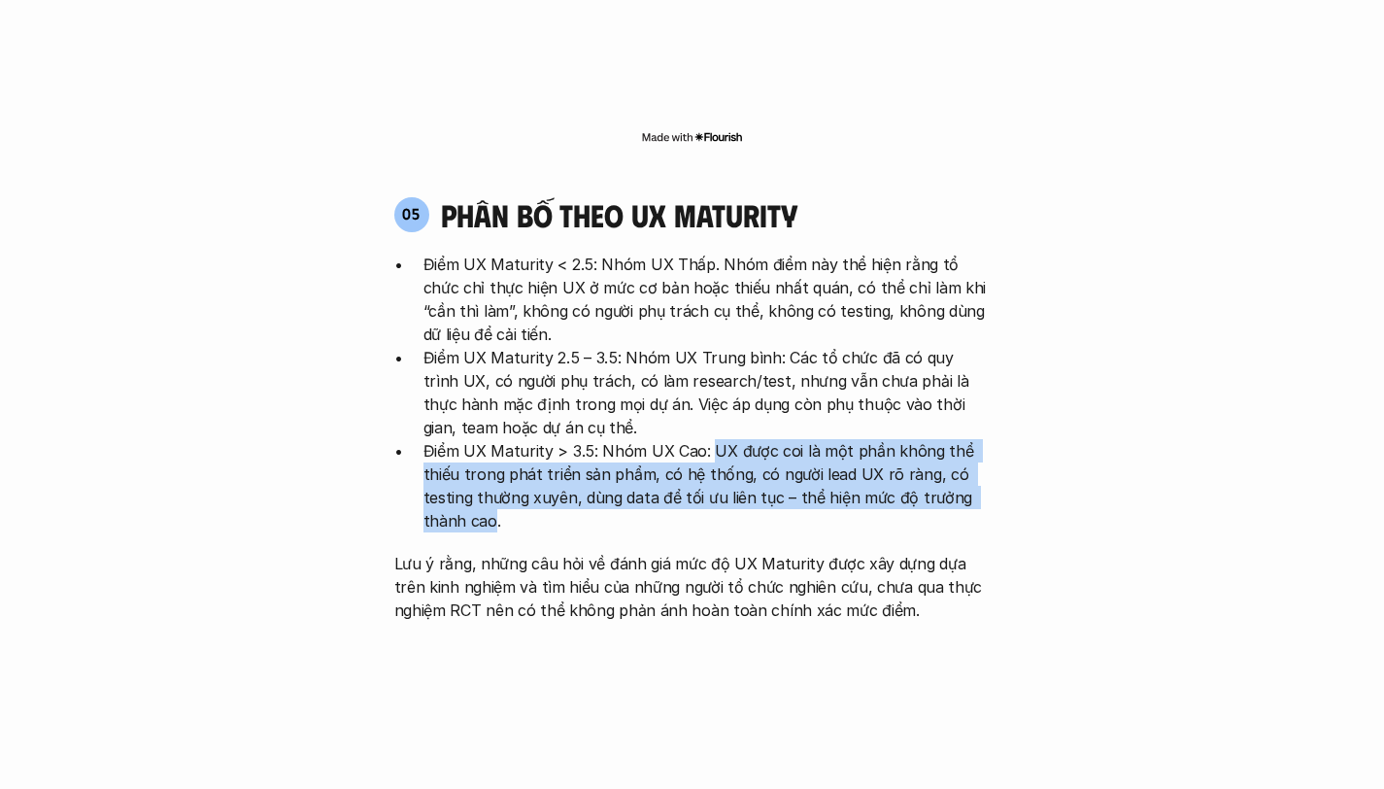
scroll to position [3819, 0]
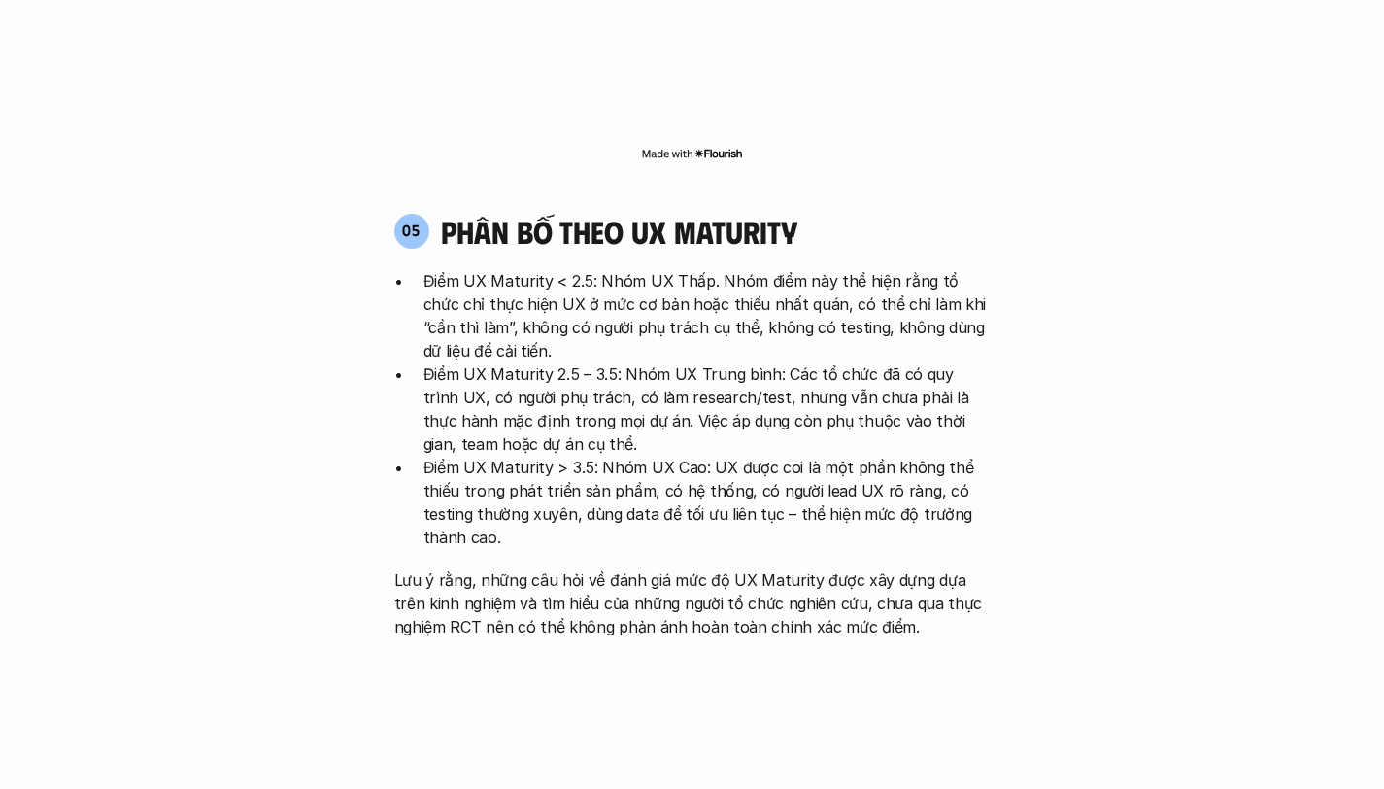
click at [584, 568] on p "Lưu ý rằng, những câu hỏi về đánh giá mức độ UX Maturity được xây dựng dựa trên…" at bounding box center [692, 603] width 596 height 70
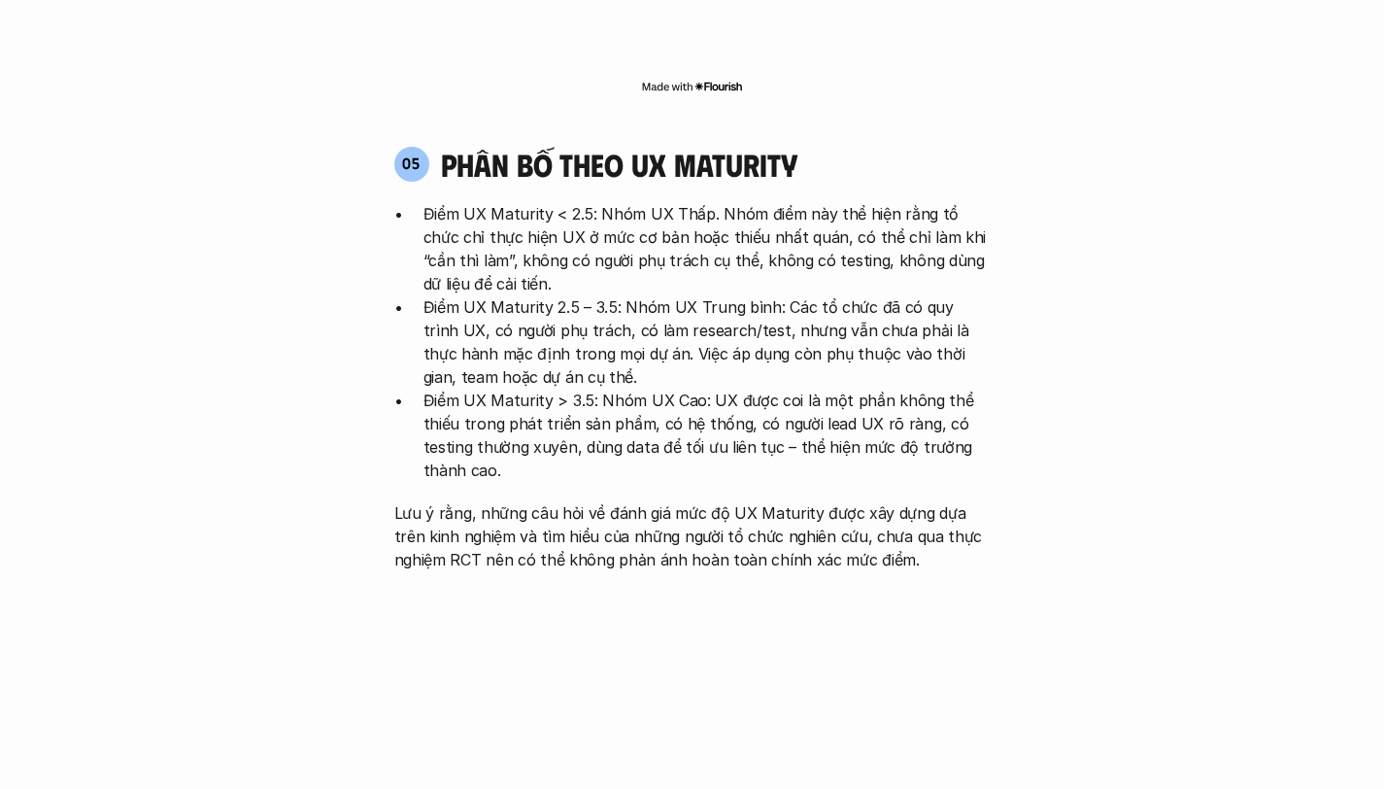
scroll to position [3891, 0]
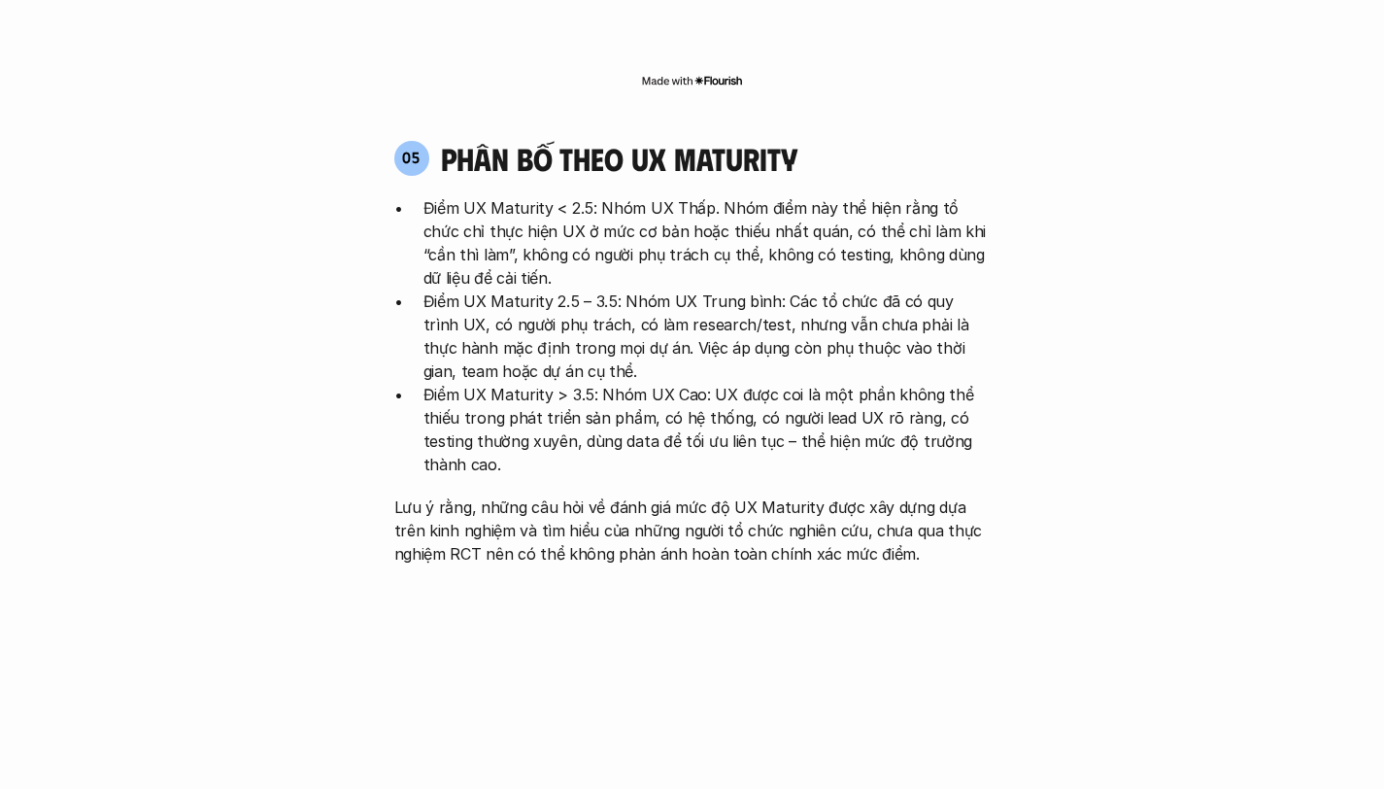
drag, startPoint x: 483, startPoint y: 463, endPoint x: 611, endPoint y: 458, distance: 128.3
click at [610, 495] on p "Lưu ý rằng, những câu hỏi về đánh giá mức độ UX Maturity được xây dựng dựa trên…" at bounding box center [692, 530] width 596 height 70
click at [611, 495] on p "Lưu ý rằng, những câu hỏi về đánh giá mức độ UX Maturity được xây dựng dựa trên…" at bounding box center [692, 530] width 596 height 70
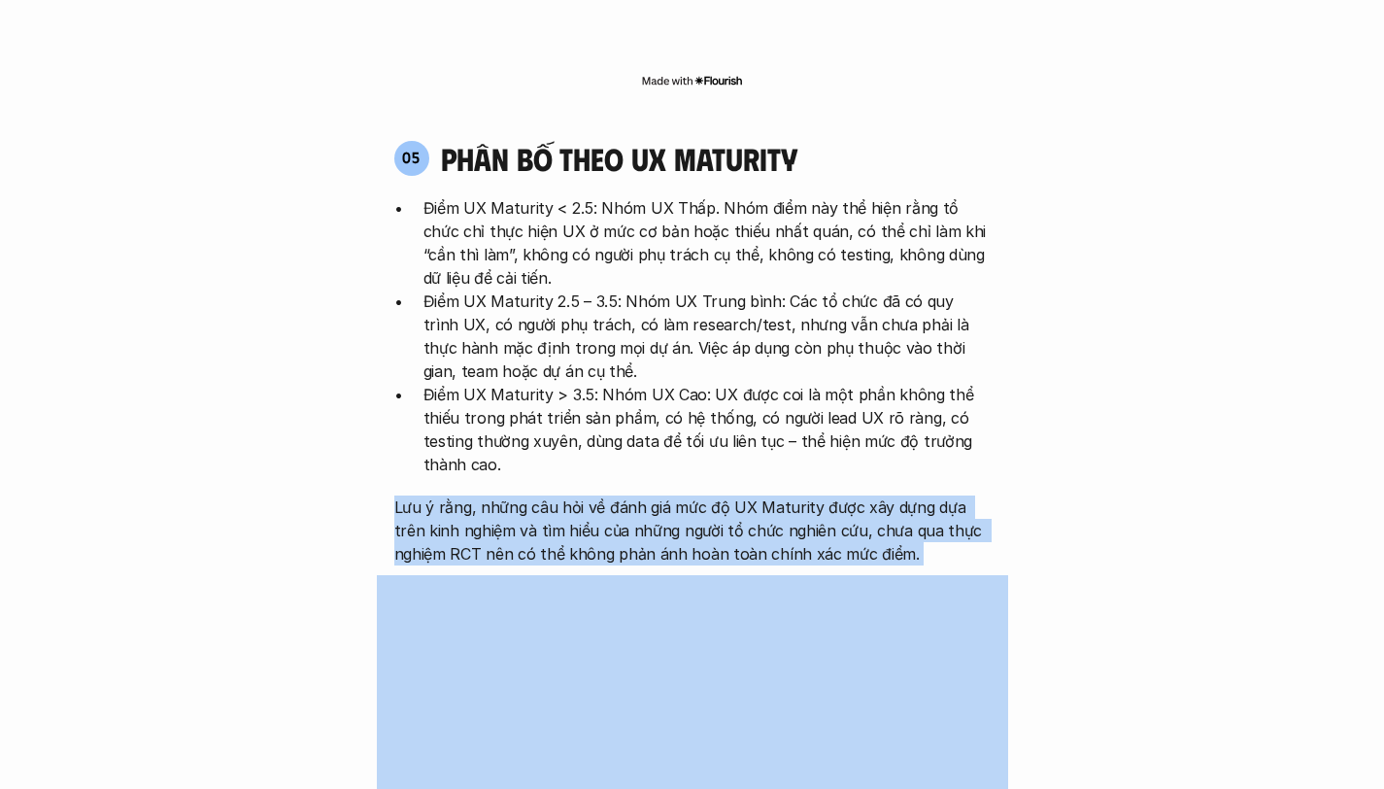
click at [509, 495] on p "Lưu ý rằng, những câu hỏi về đánh giá mức độ UX Maturity được xây dựng dựa trên…" at bounding box center [692, 530] width 596 height 70
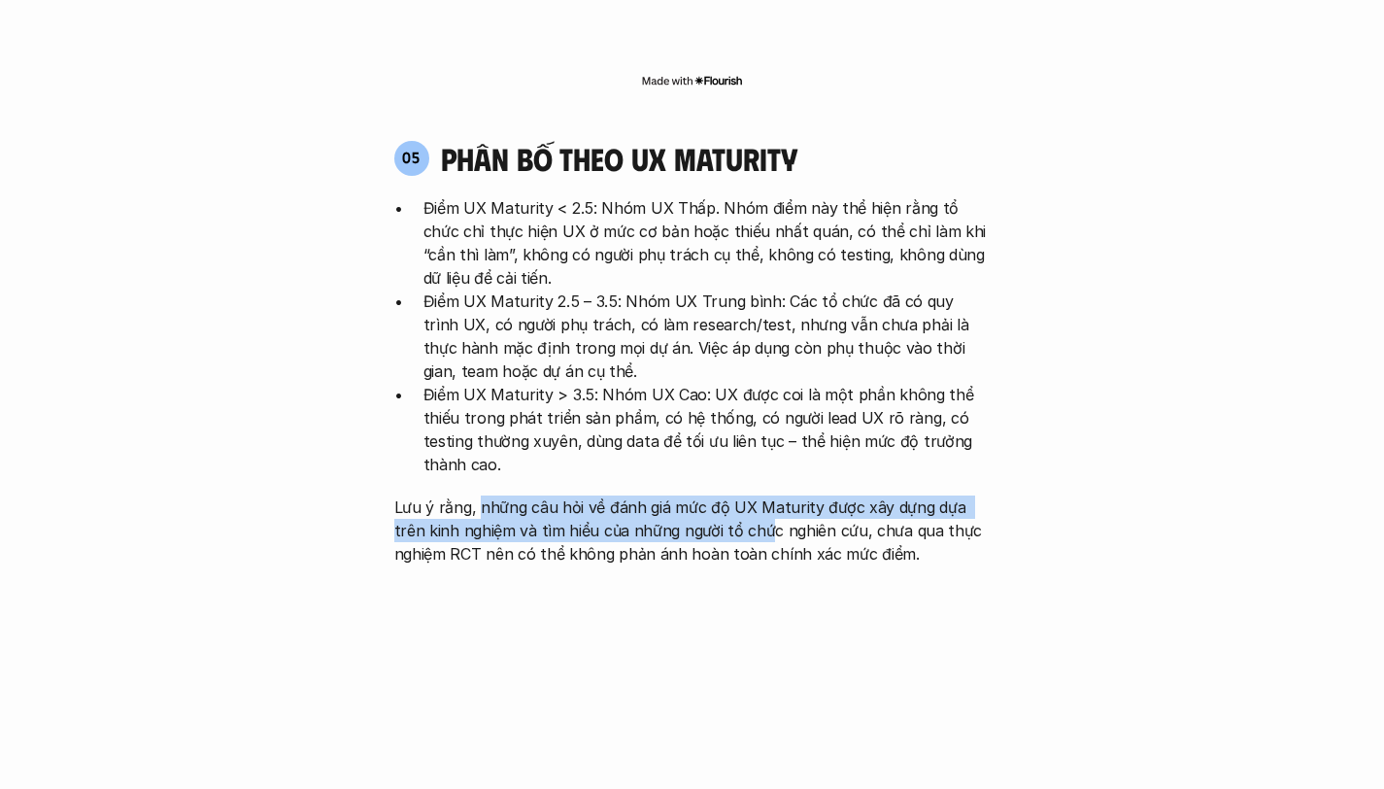
drag, startPoint x: 479, startPoint y: 413, endPoint x: 730, endPoint y: 440, distance: 253.0
click at [730, 495] on p "Lưu ý rằng, những câu hỏi về đánh giá mức độ UX Maturity được xây dựng dựa trên…" at bounding box center [692, 530] width 596 height 70
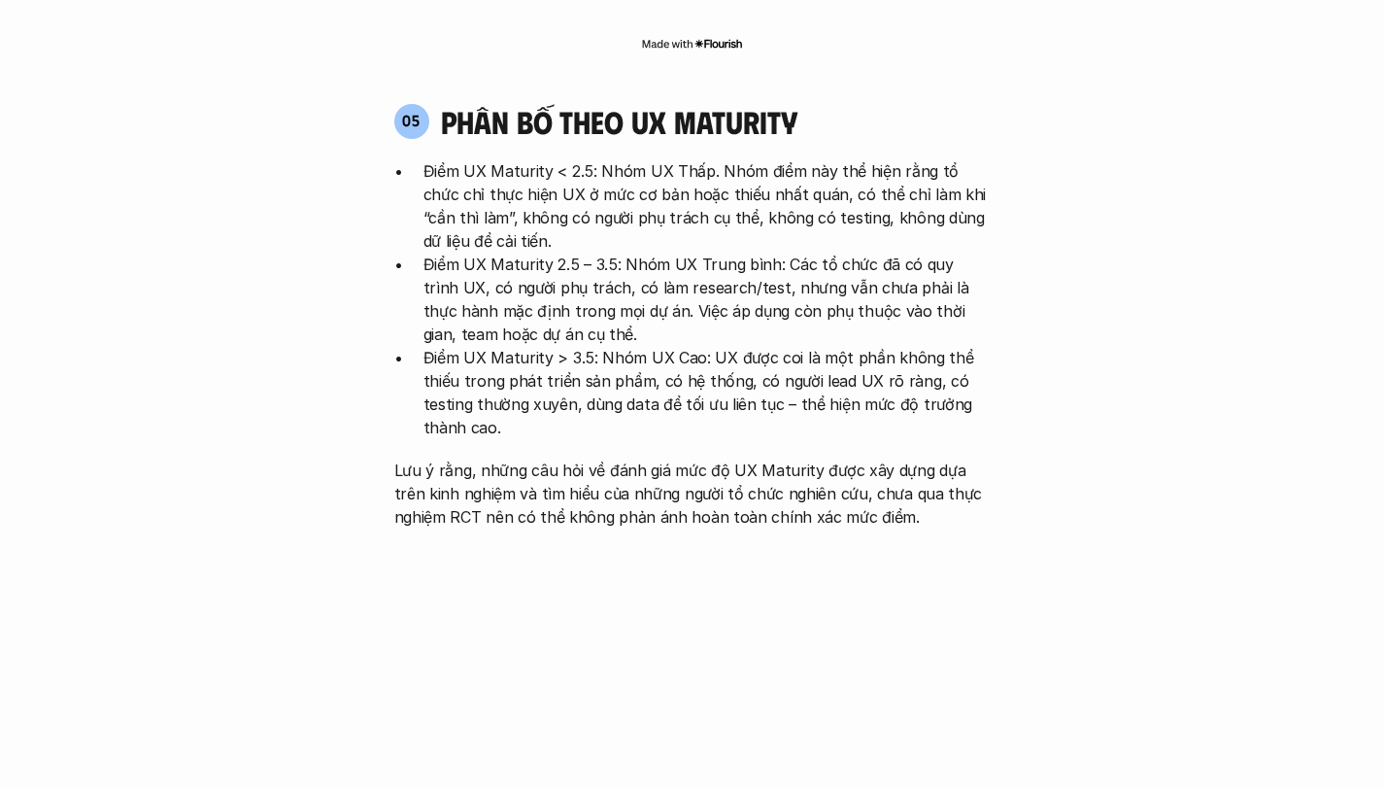
scroll to position [3934, 0]
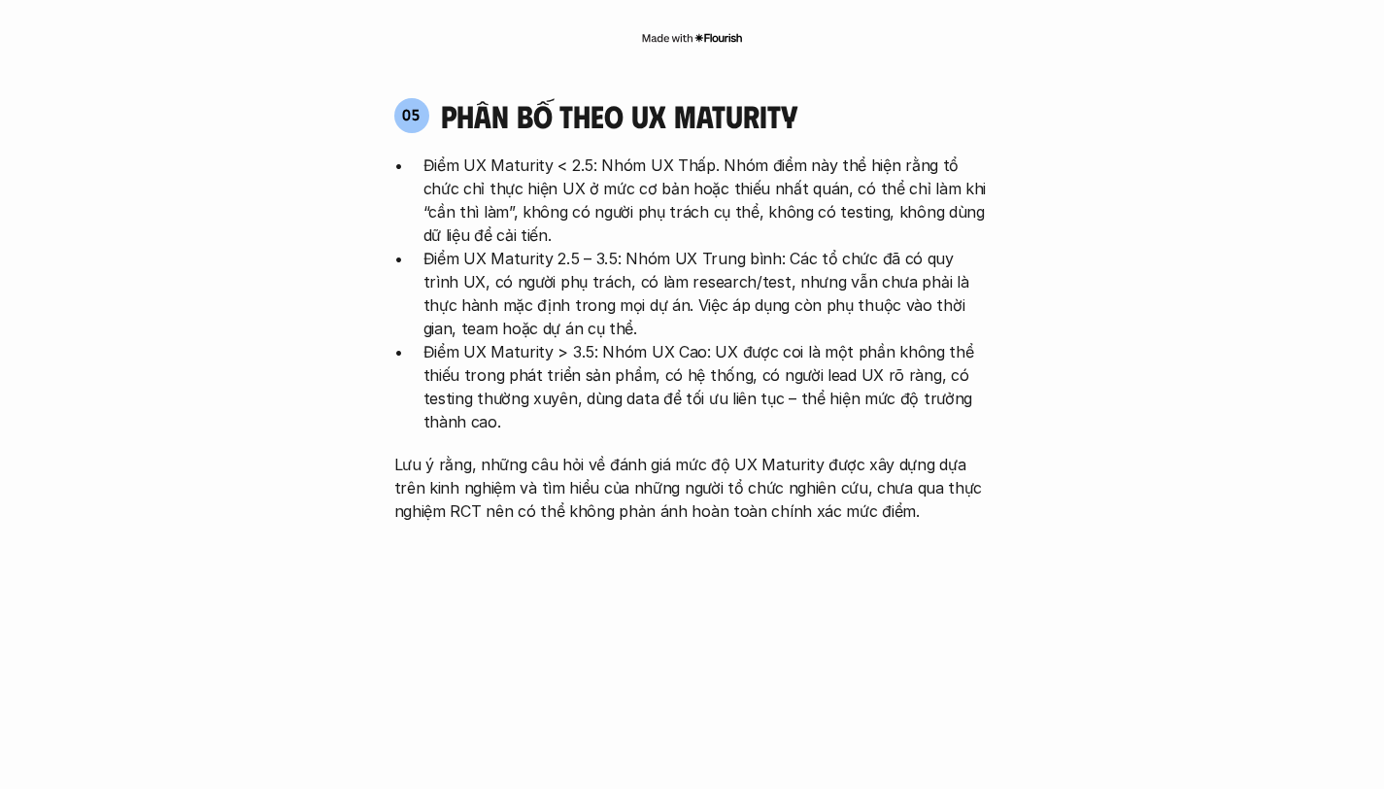
click at [739, 453] on p "Lưu ý rằng, những câu hỏi về đánh giá mức độ UX Maturity được xây dựng dựa trên…" at bounding box center [692, 488] width 596 height 70
drag, startPoint x: 464, startPoint y: 403, endPoint x: 593, endPoint y: 399, distance: 129.2
click at [591, 453] on p "Lưu ý rằng, những câu hỏi về đánh giá mức độ UX Maturity được xây dựng dựa trên…" at bounding box center [692, 488] width 596 height 70
click at [593, 453] on p "Lưu ý rằng, những câu hỏi về đánh giá mức độ UX Maturity được xây dựng dựa trên…" at bounding box center [692, 488] width 596 height 70
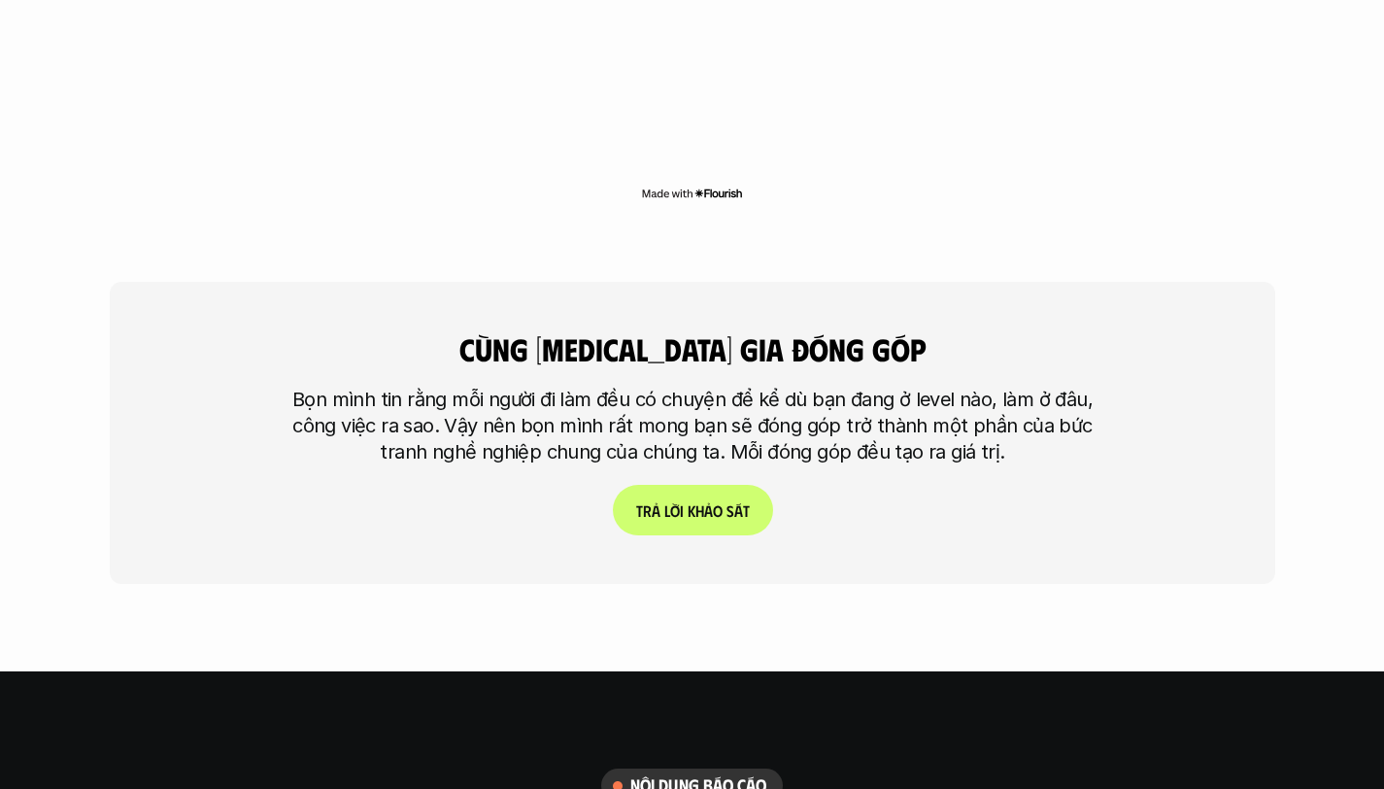
scroll to position [4580, 0]
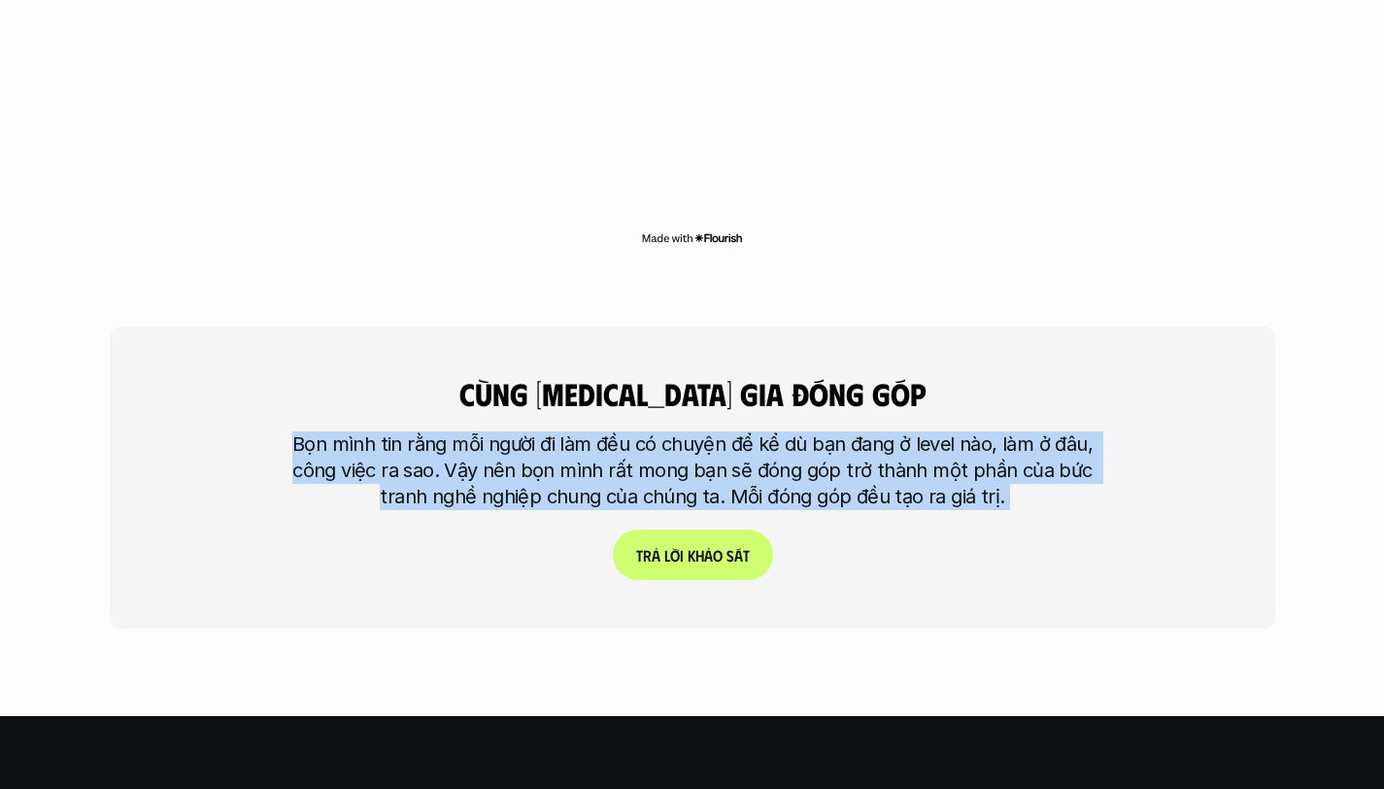
drag, startPoint x: 286, startPoint y: 339, endPoint x: 691, endPoint y: 447, distance: 420.0
click at [691, 447] on div "cùng [MEDICAL_DATA] gia đóng góp Bọn mình tin rằng mỗi người đi làm đều có chuy…" at bounding box center [692, 477] width 1165 height 302
click at [794, 420] on div "cùng [MEDICAL_DATA] gia đóng góp Bọn mình tin rằng mỗi người đi làm đều có chuy…" at bounding box center [692, 477] width 1165 height 302
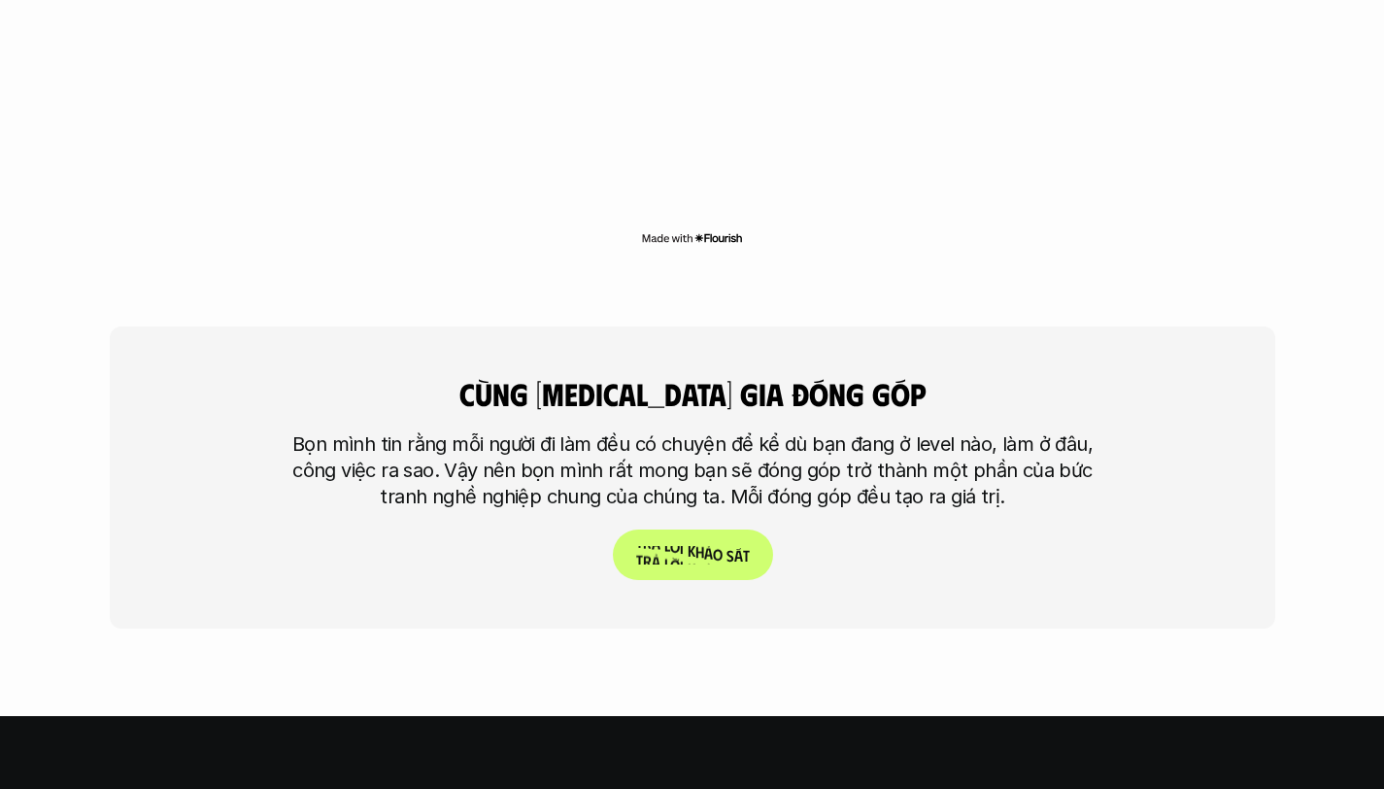
click at [707, 546] on p "T r ả l ờ i k h ả o s á t" at bounding box center [692, 555] width 114 height 18
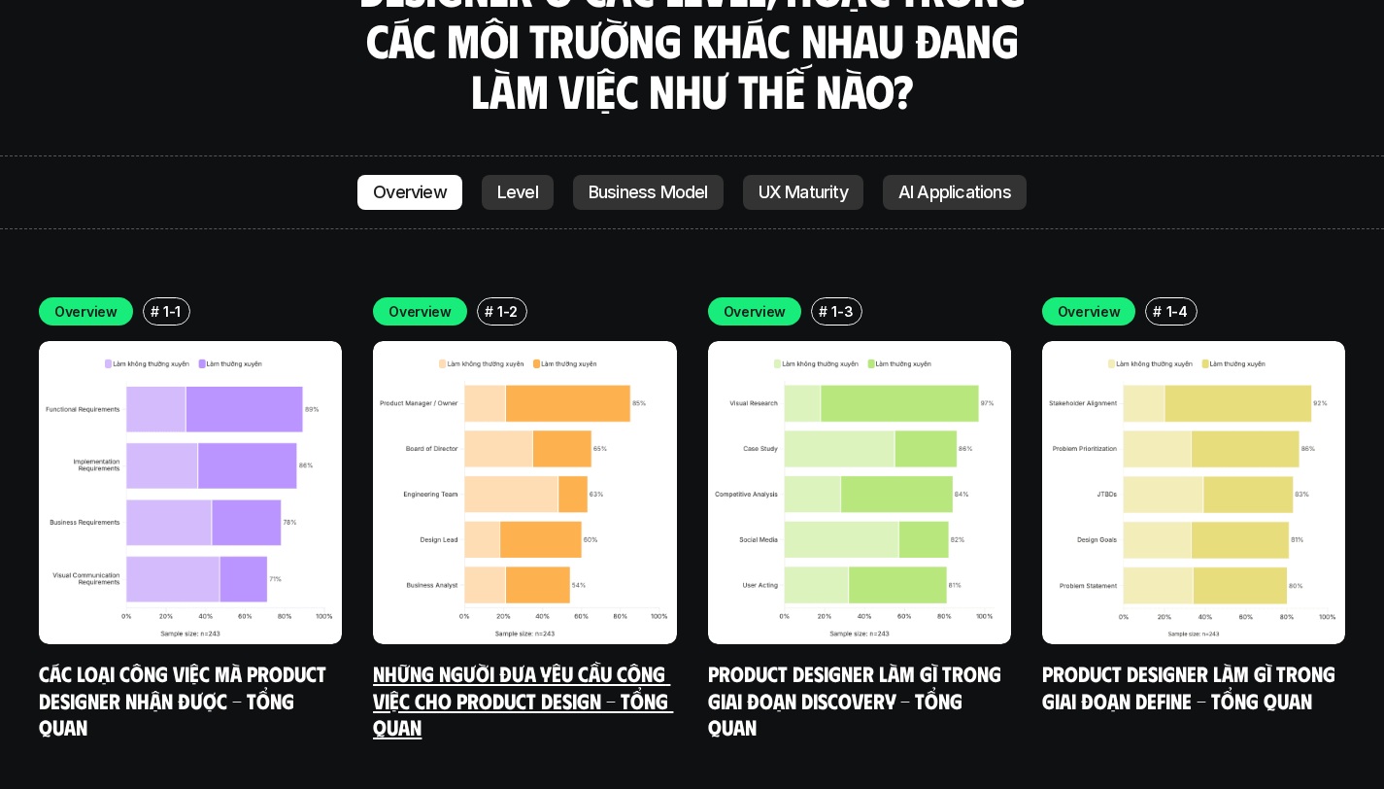
scroll to position [5548, 0]
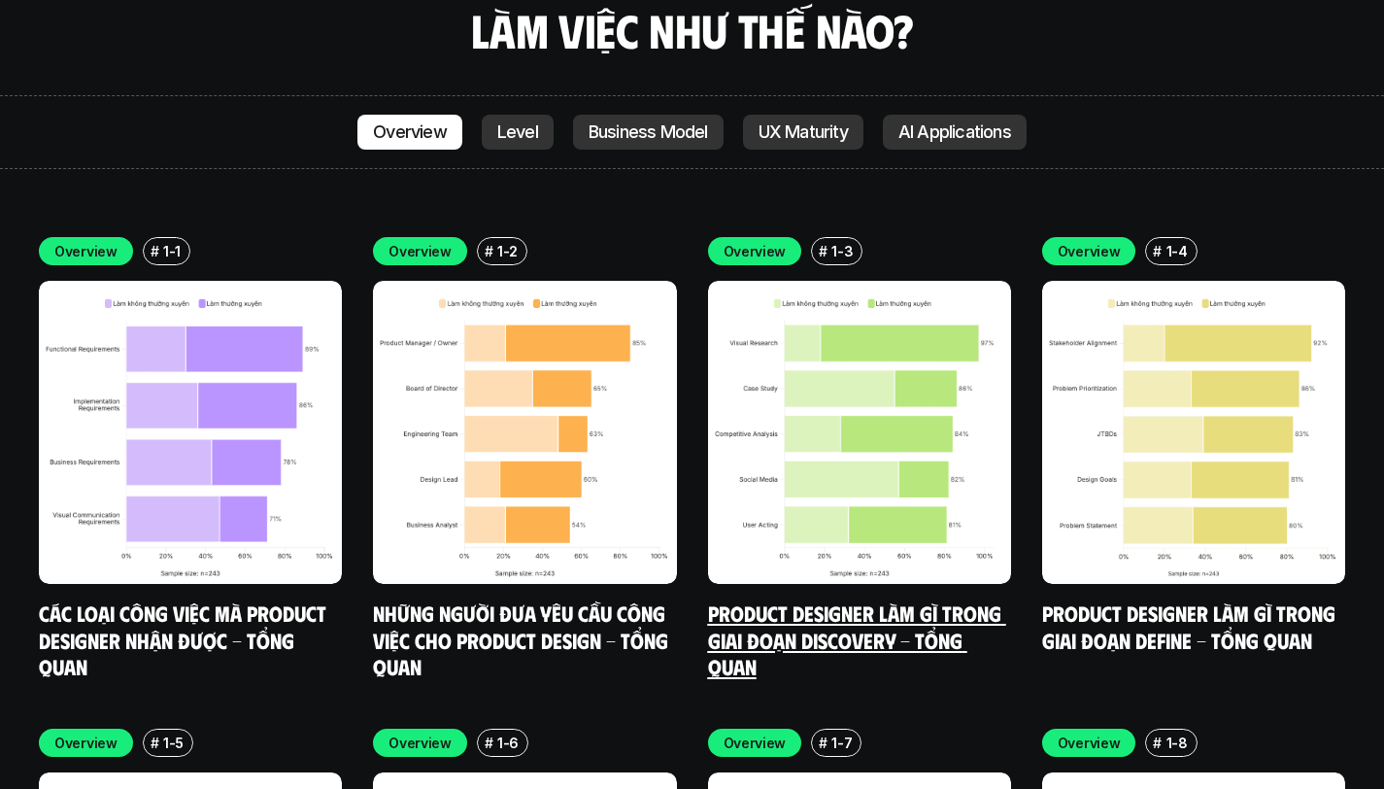
click at [859, 599] on link "Product Designer làm gì trong giai đoạn Discovery - Tổng quan" at bounding box center [857, 639] width 298 height 80
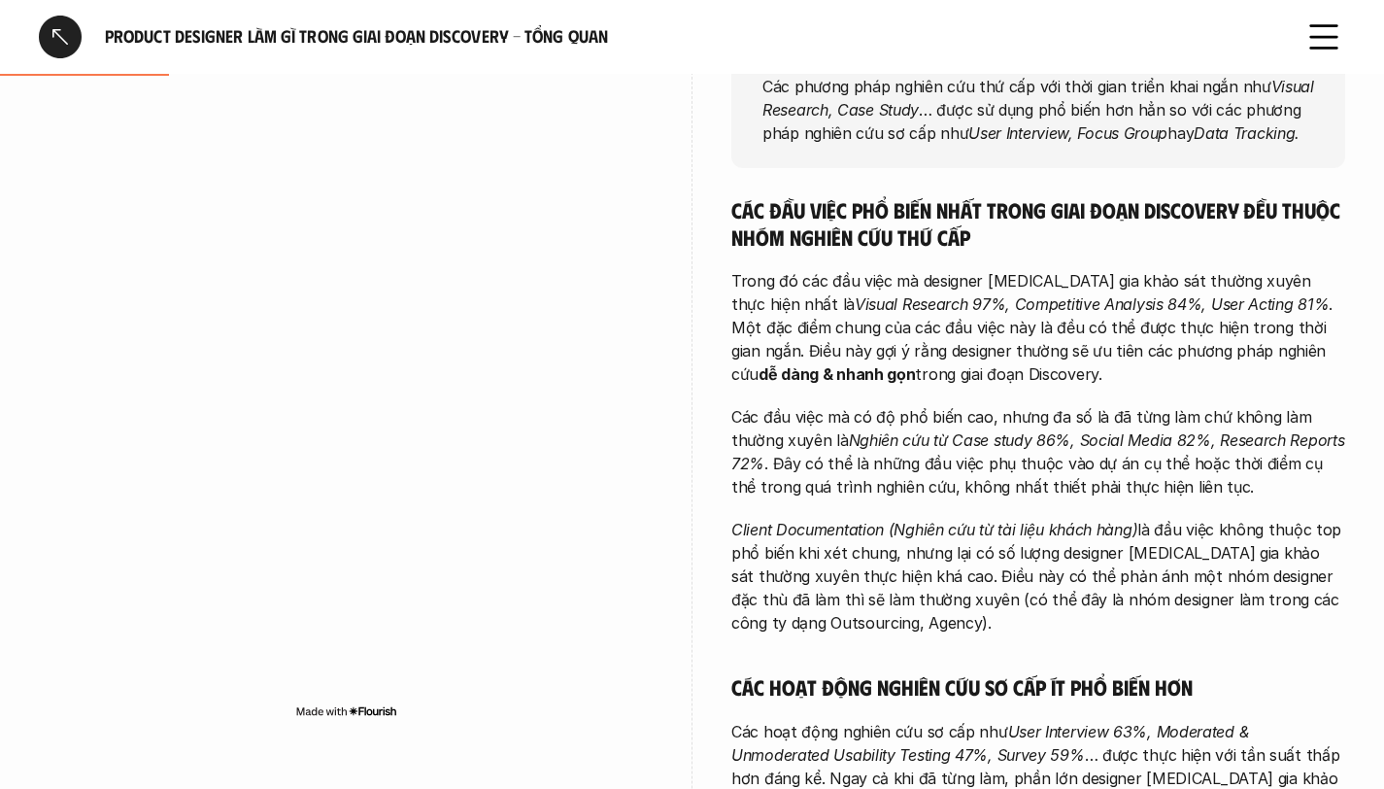
scroll to position [358, 0]
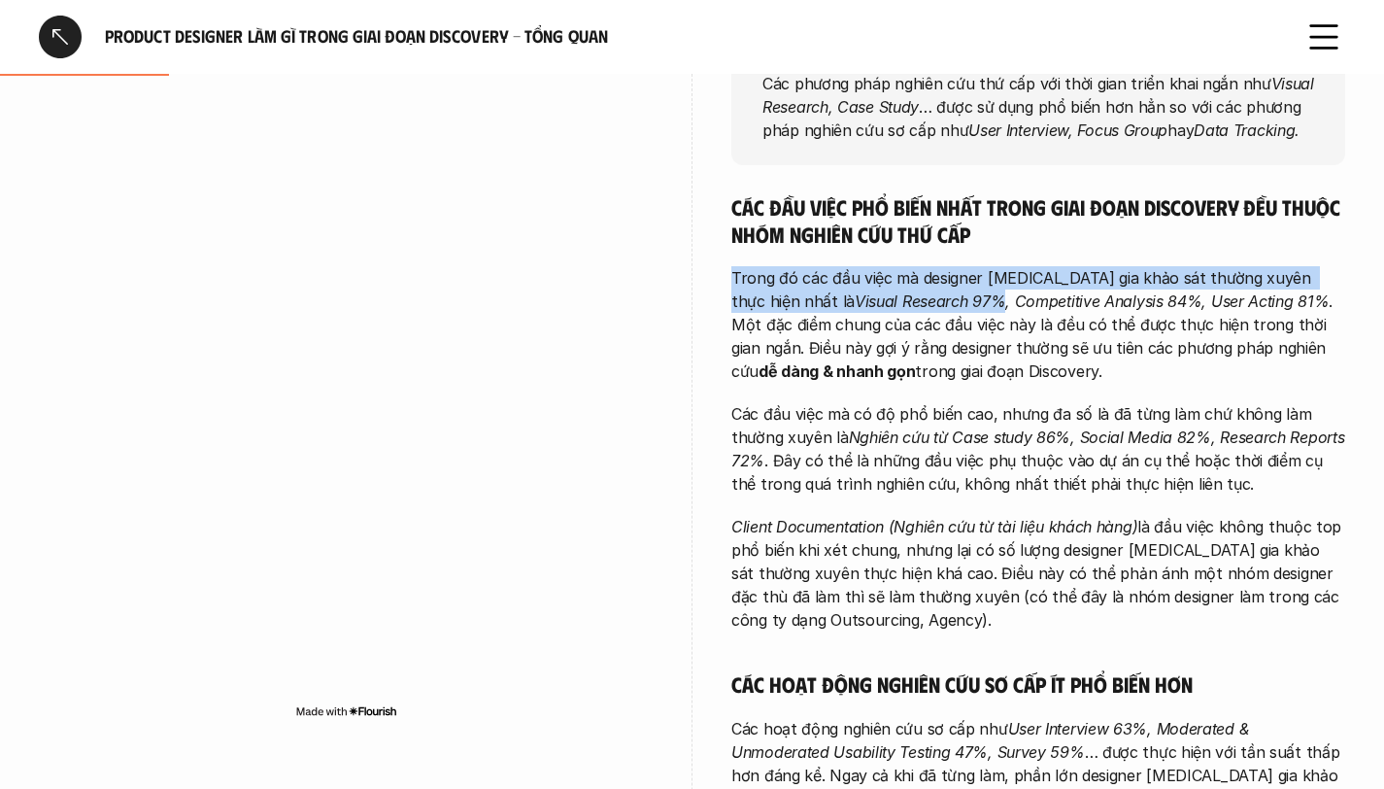
drag, startPoint x: 727, startPoint y: 266, endPoint x: 882, endPoint y: 311, distance: 160.7
click at [968, 314] on p "Trong đó các đầu việc mà designer [MEDICAL_DATA] gia khảo sát thường xuyên thực…" at bounding box center [1038, 324] width 614 height 117
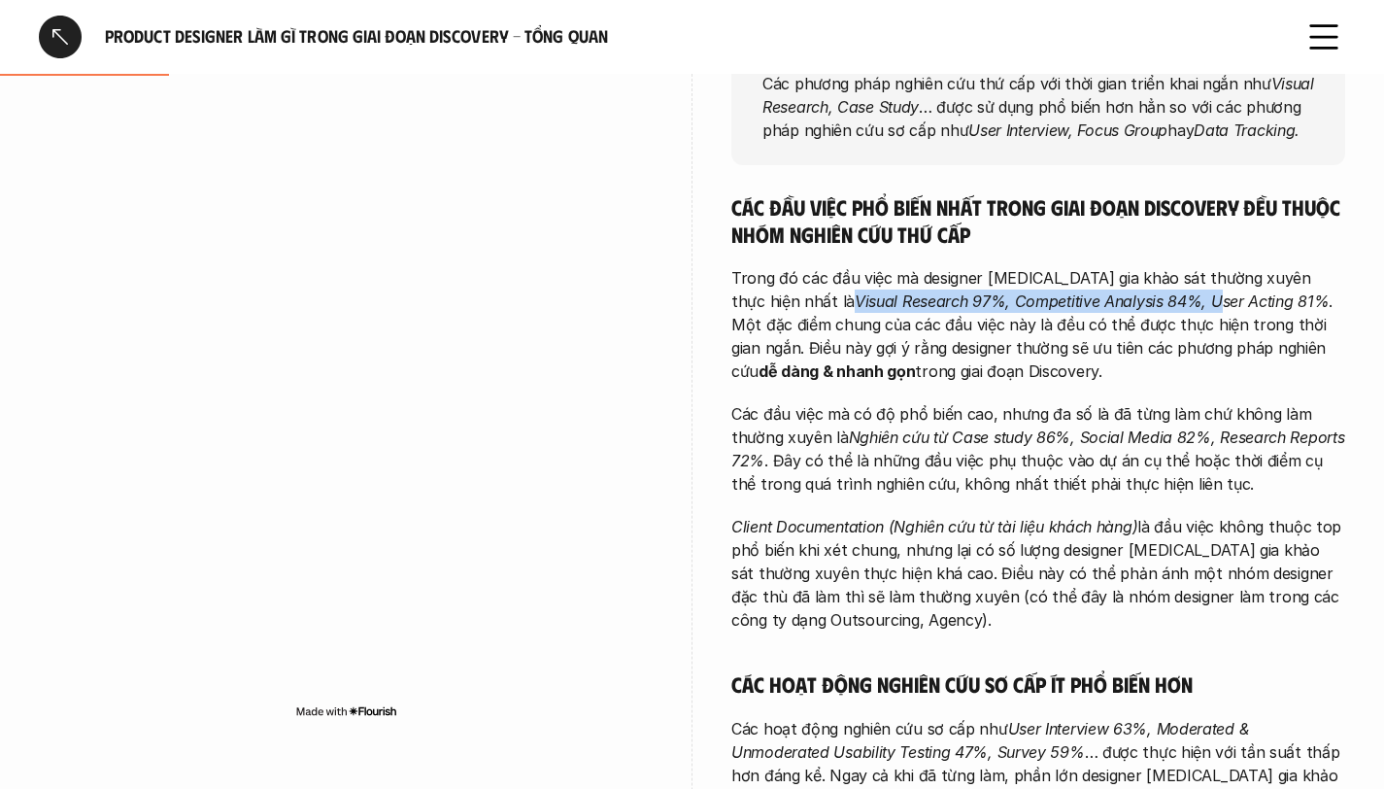
drag, startPoint x: 722, startPoint y: 301, endPoint x: 1099, endPoint y: 313, distance: 378.0
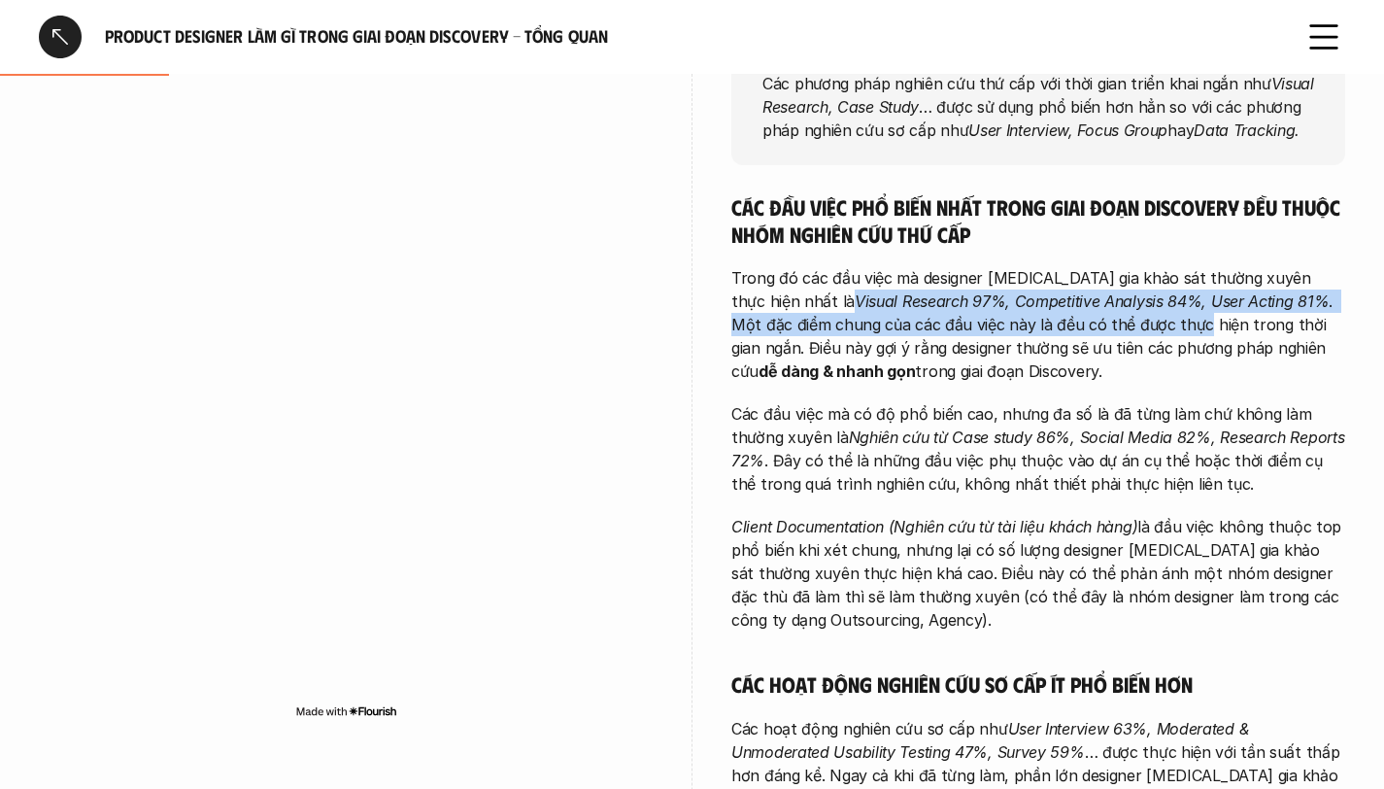
click at [1099, 313] on p "Trong đó các đầu việc mà designer [MEDICAL_DATA] gia khảo sát thường xuyên thực…" at bounding box center [1038, 324] width 614 height 117
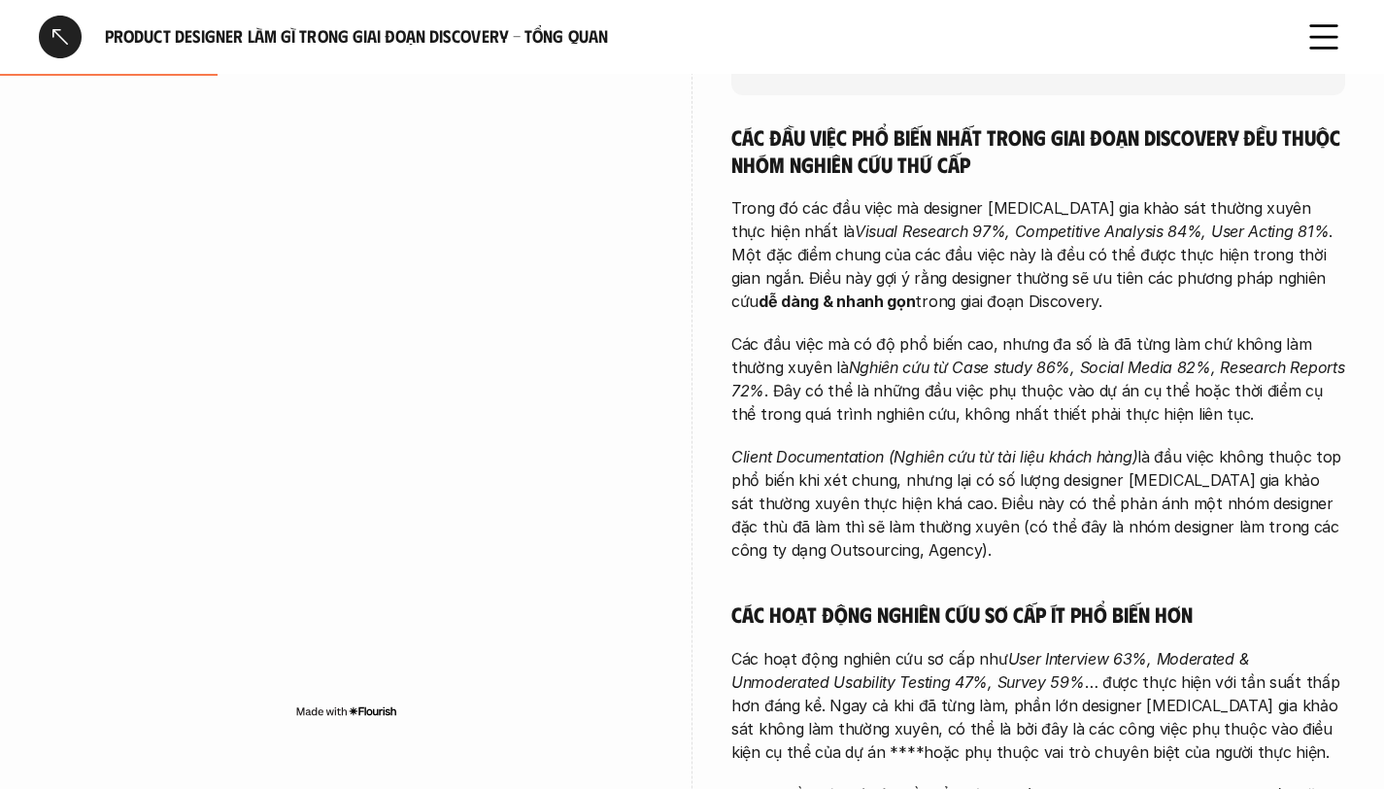
scroll to position [430, 0]
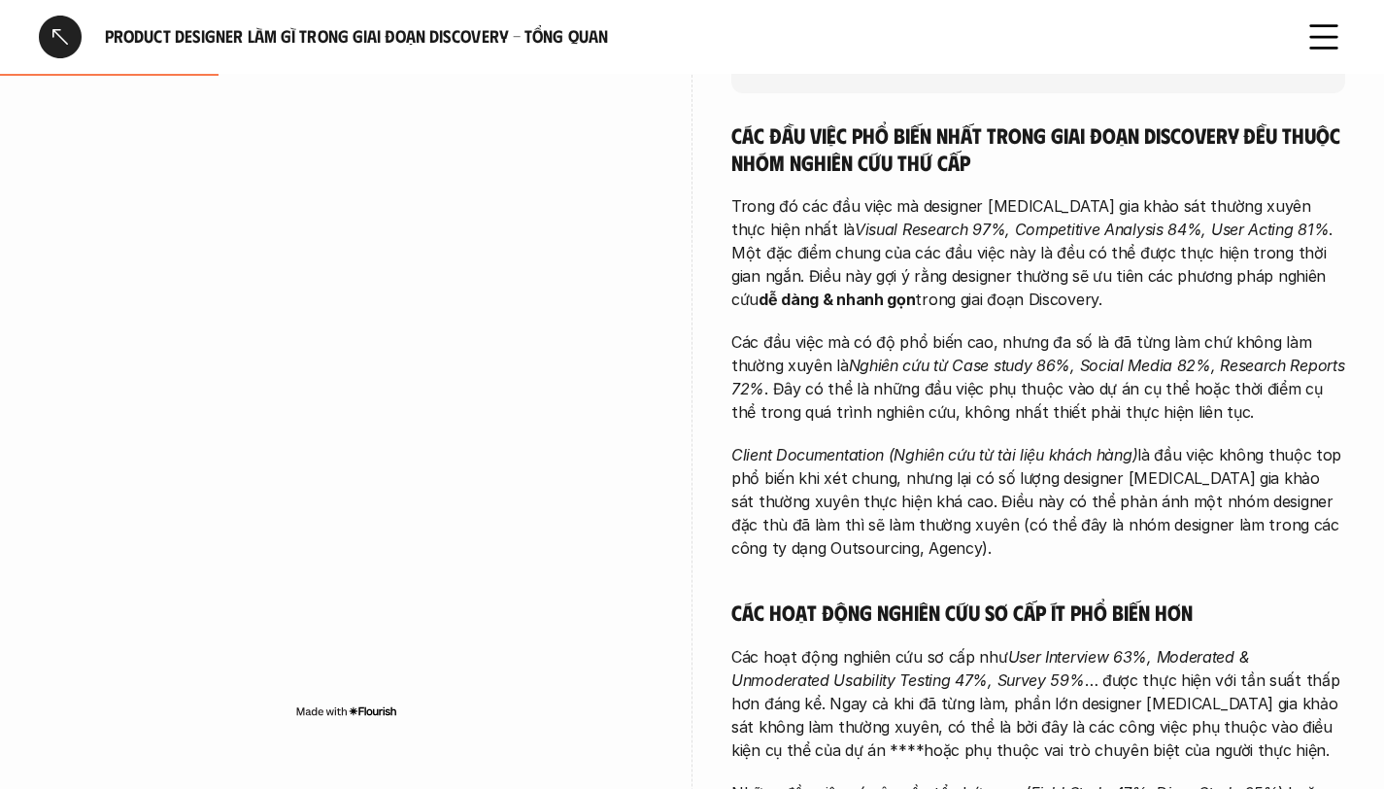
drag, startPoint x: 1006, startPoint y: 300, endPoint x: 730, endPoint y: 179, distance: 301.3
click at [807, 356] on p "Các đầu việc mà có độ phổ biến cao, nhưng đa số là đã từng làm chứ không làm th…" at bounding box center [1038, 376] width 614 height 93
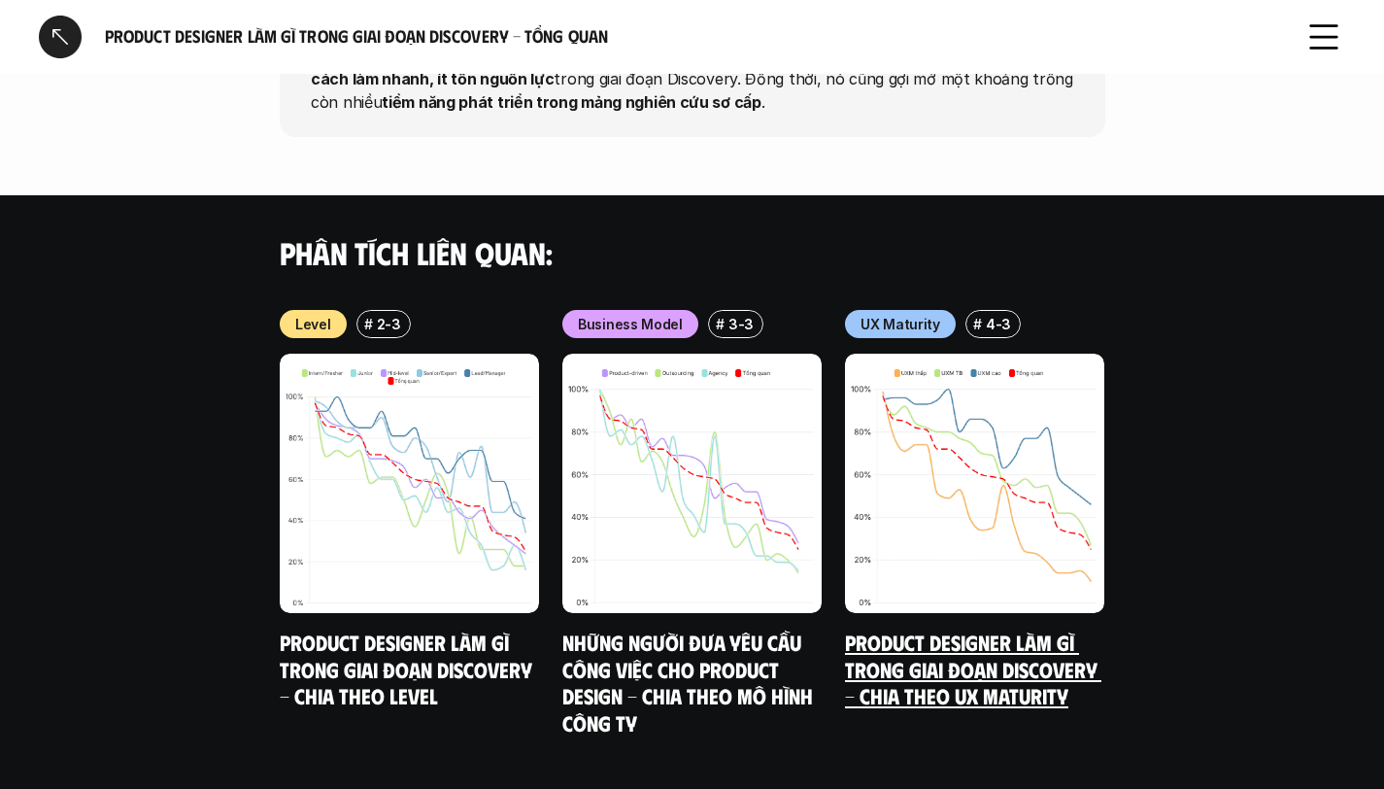
scroll to position [2332, 0]
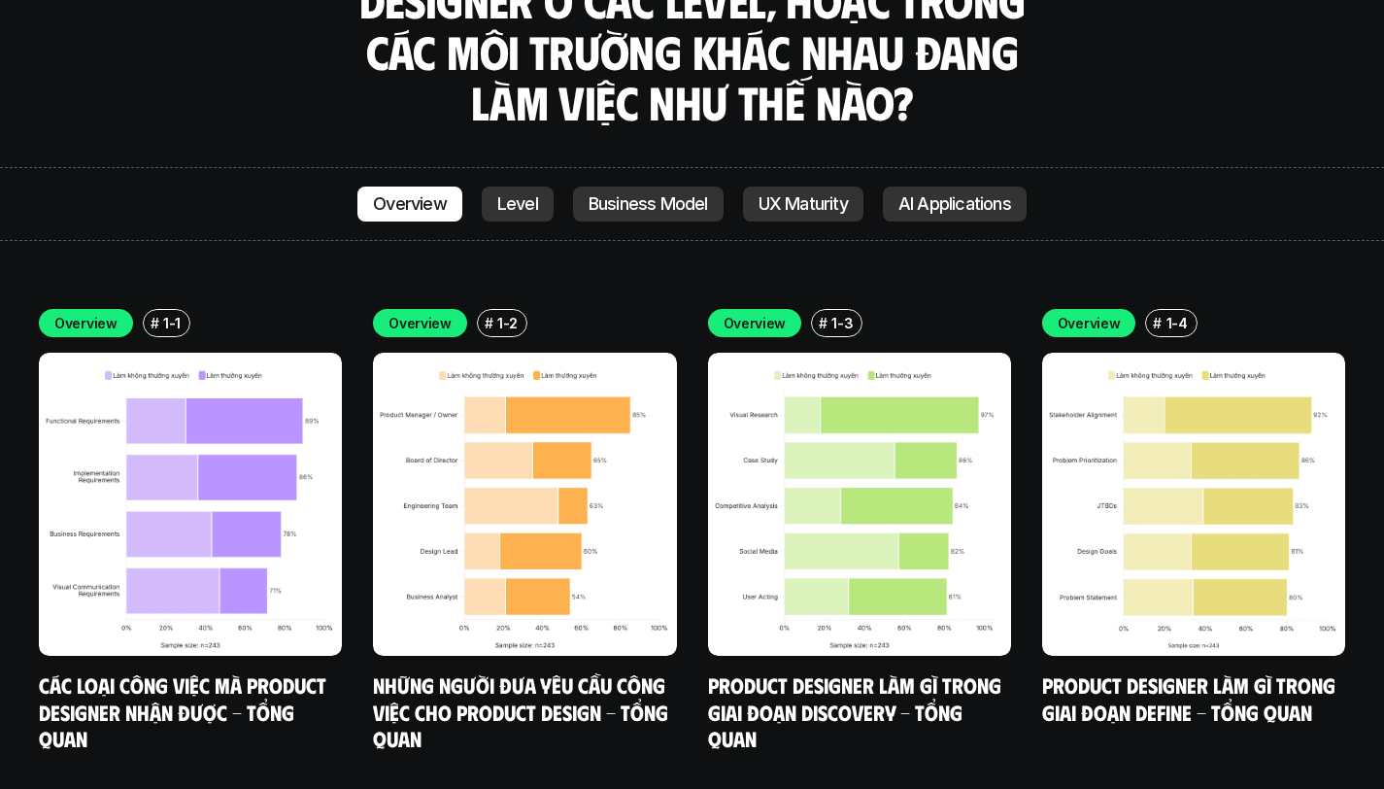
scroll to position [5389, 0]
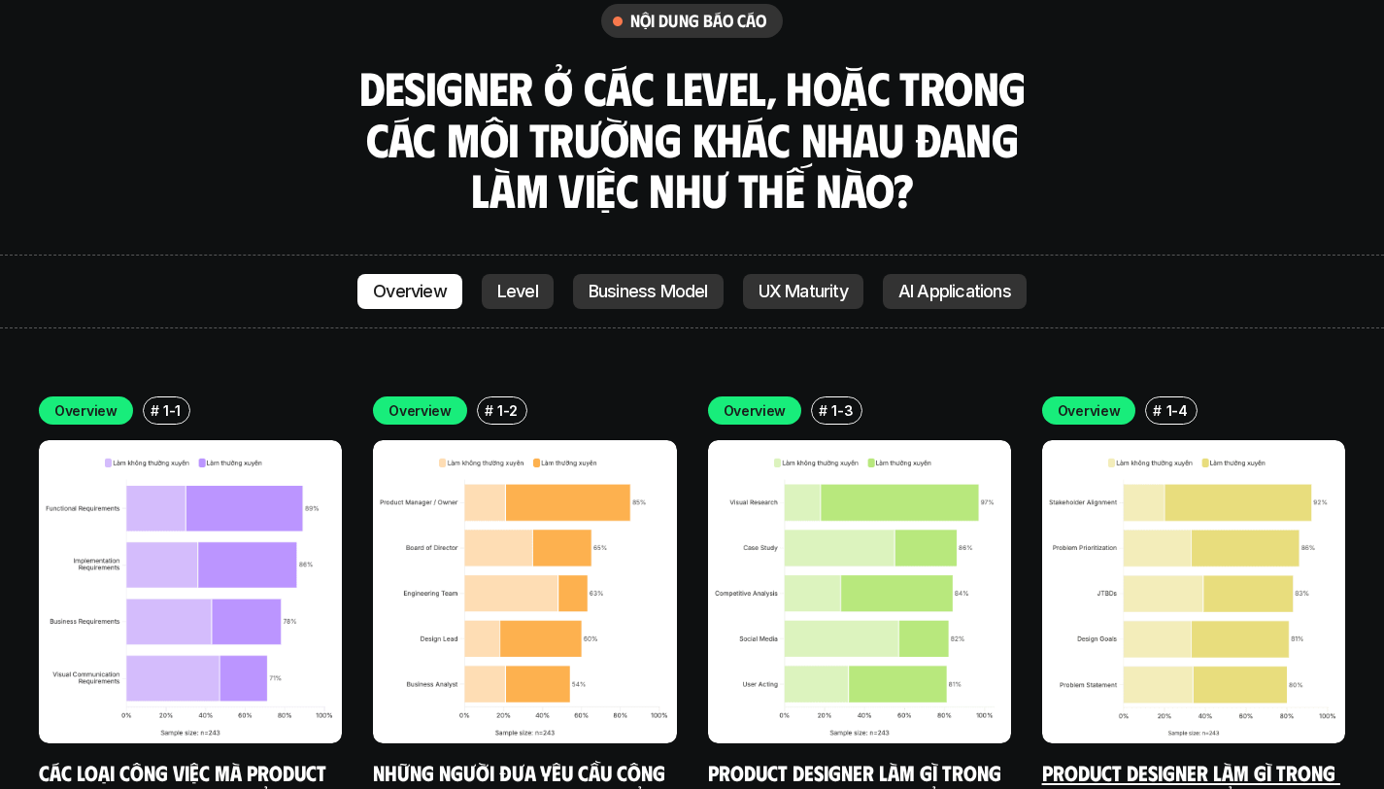
click at [1139, 484] on img at bounding box center [1193, 591] width 303 height 303
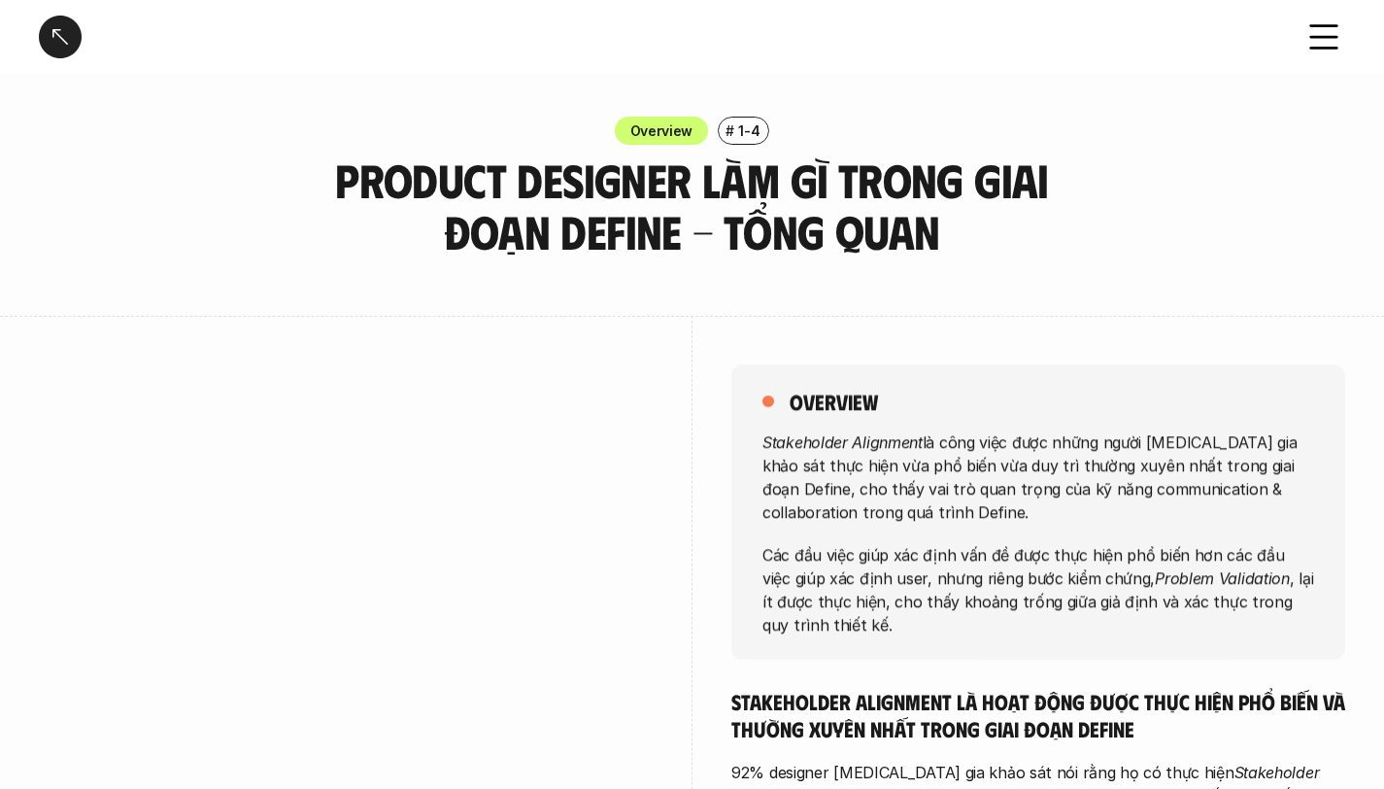
click at [462, 319] on div at bounding box center [346, 672] width 614 height 712
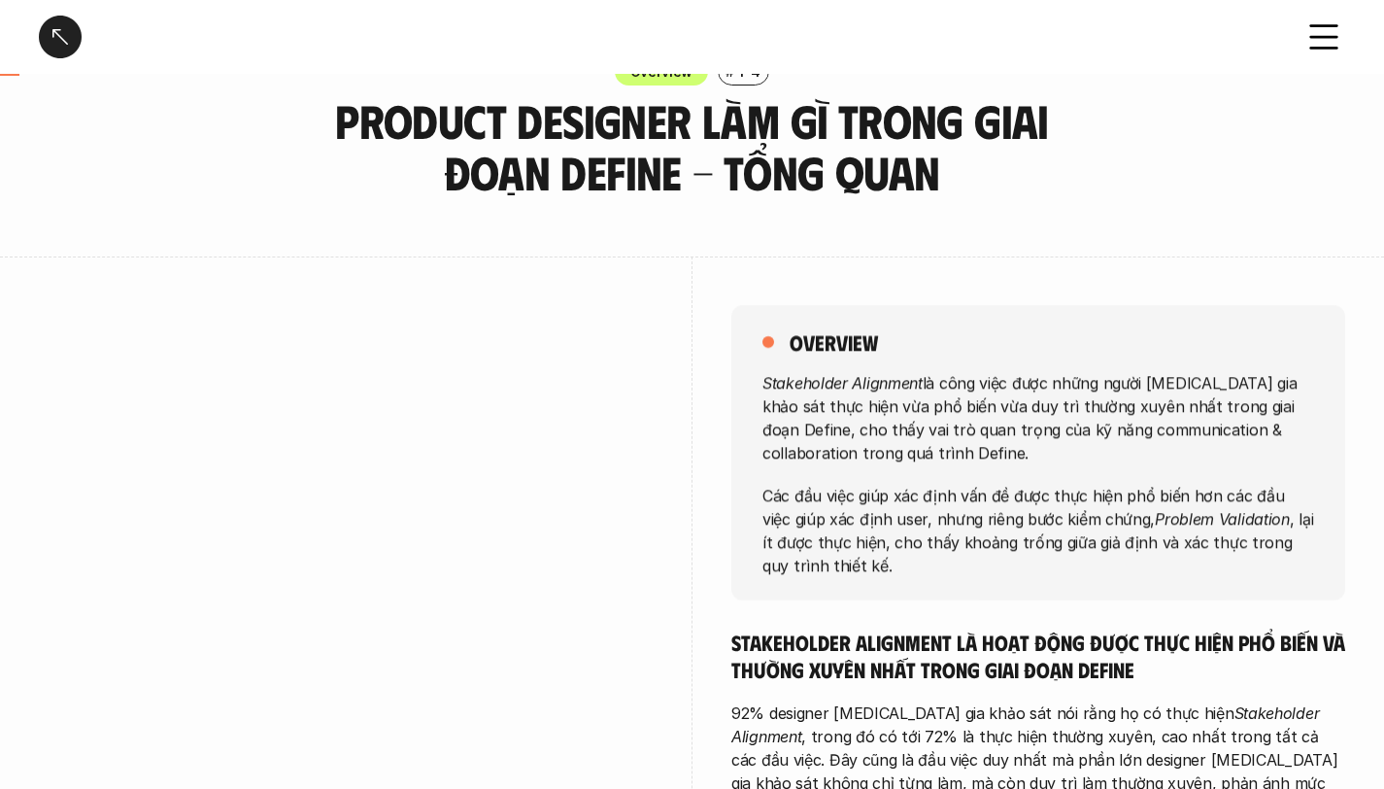
scroll to position [165, 0]
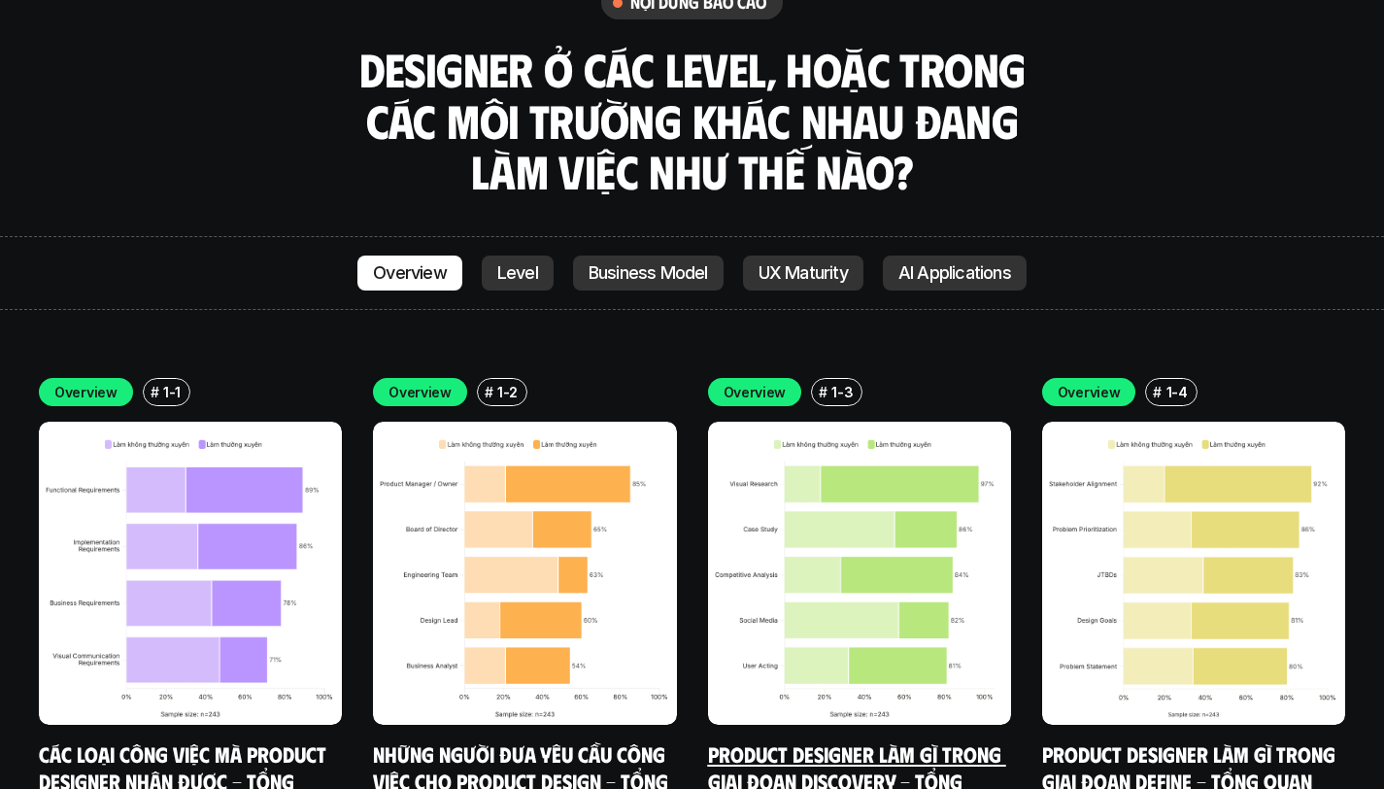
scroll to position [4472, 0]
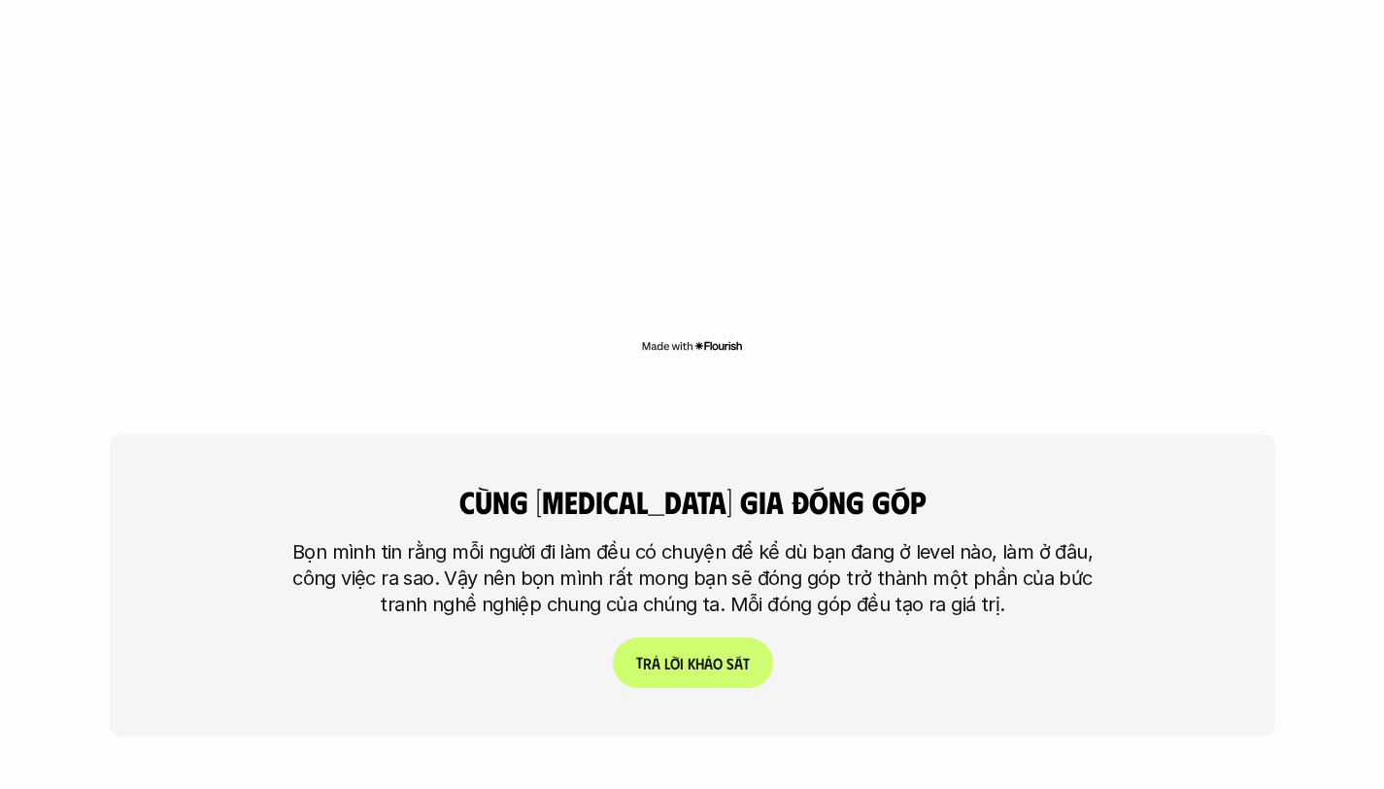
click at [696, 654] on p "T r ả l ờ i k h ả o s á t" at bounding box center [692, 663] width 114 height 18
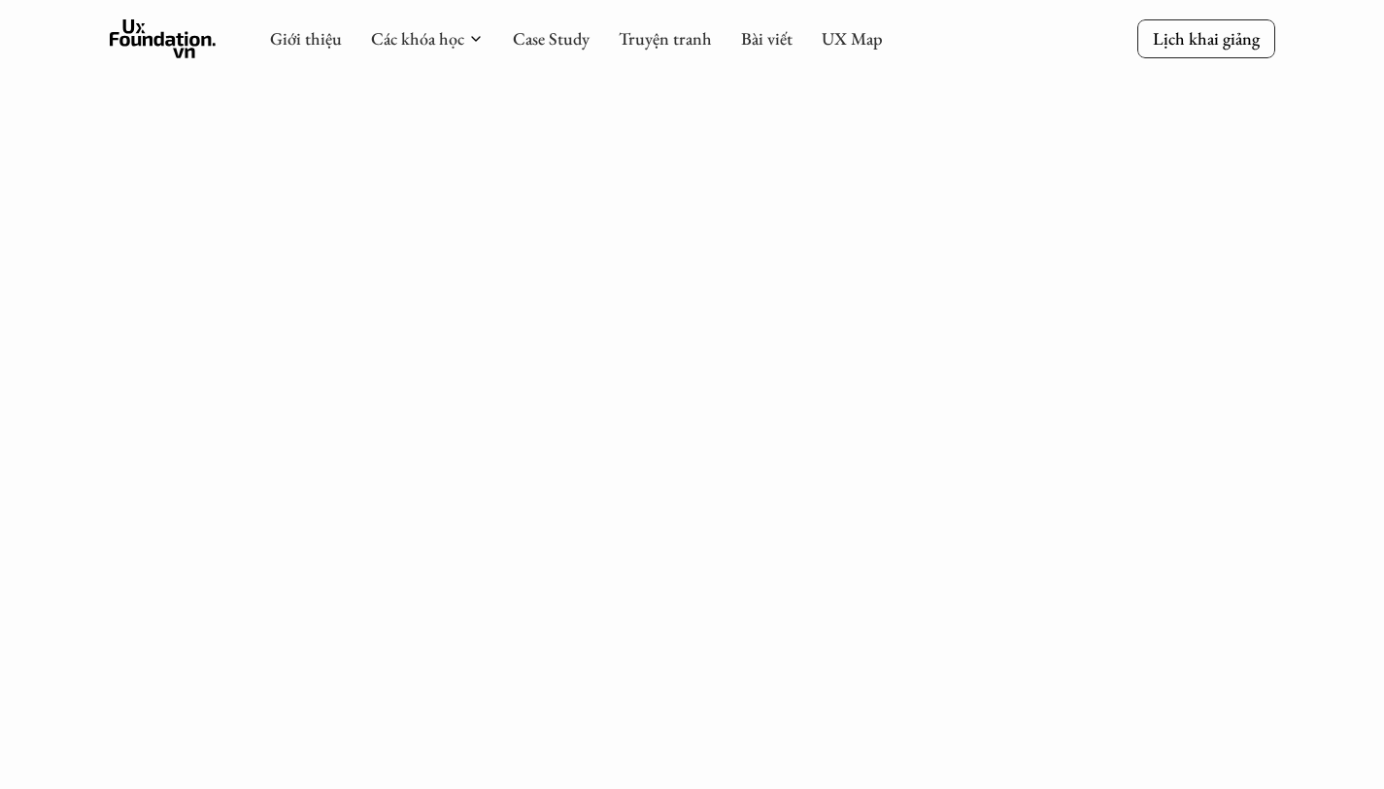
scroll to position [1822, 0]
